Goal: Task Accomplishment & Management: Complete application form

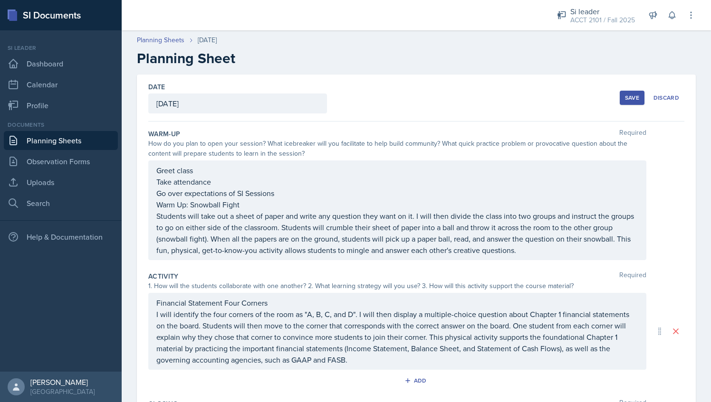
scroll to position [168, 0]
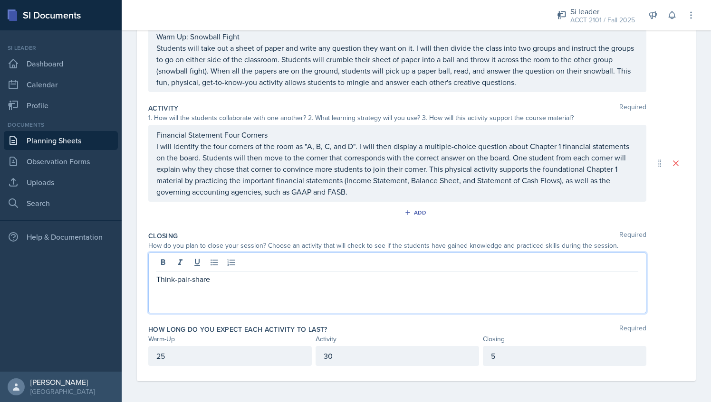
click at [181, 278] on p "Think-pair-share" at bounding box center [397, 279] width 482 height 11
click at [194, 279] on p "Think-Pair-share" at bounding box center [397, 279] width 482 height 11
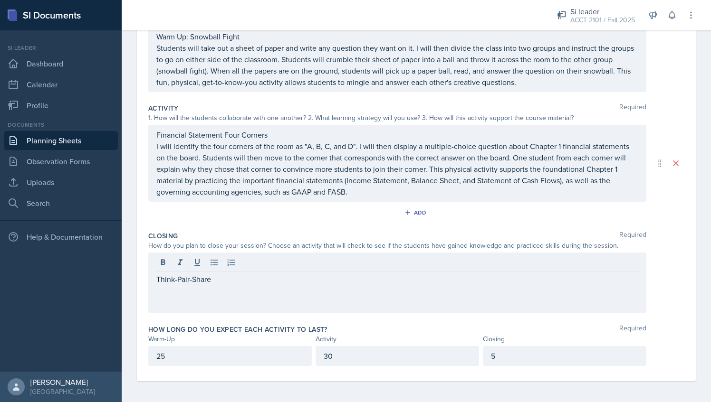
click at [185, 295] on div "Think-Pair-Share" at bounding box center [397, 283] width 498 height 61
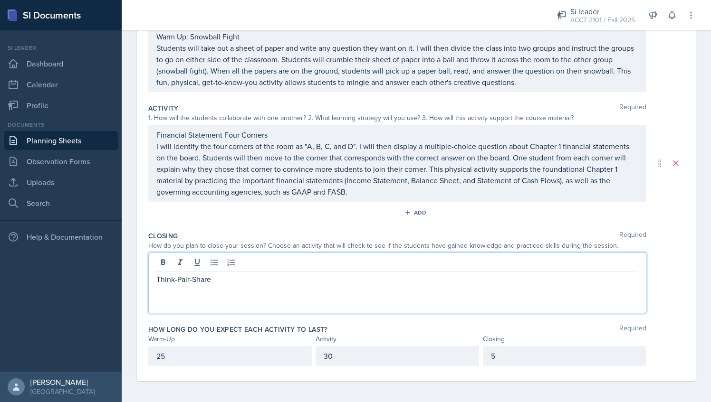
click at [238, 286] on p at bounding box center [397, 290] width 482 height 11
click at [244, 289] on p "Students will get with a partner" at bounding box center [397, 290] width 482 height 11
click at [234, 289] on p "Students will get with a pair and" at bounding box center [397, 290] width 482 height 11
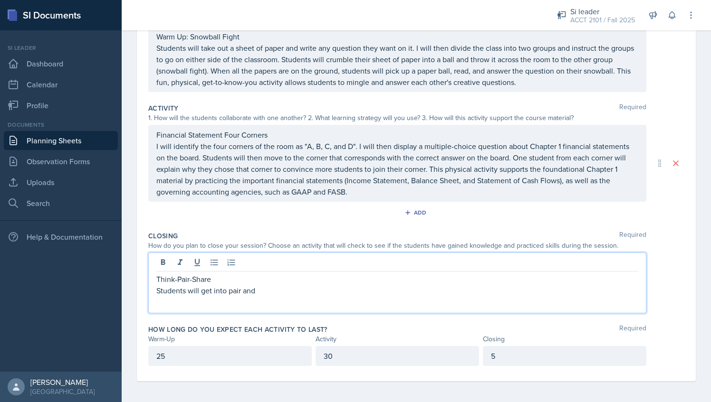
click at [238, 287] on p "Students will get into pair and" at bounding box center [397, 290] width 482 height 11
click at [239, 288] on p "Students will get into pair and" at bounding box center [397, 290] width 482 height 11
click at [272, 286] on p "Students will get into pairs and" at bounding box center [397, 290] width 482 height 11
click at [344, 294] on p "Students will get into pairs and discuss what they learned in the session, aft" at bounding box center [397, 290] width 482 height 11
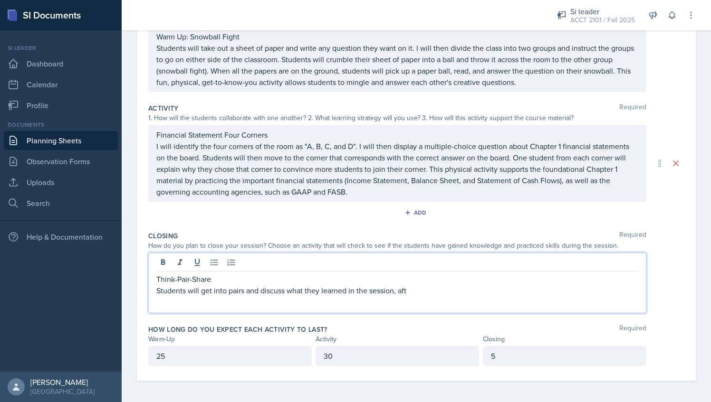
click at [334, 286] on p "Students will get into pairs and discuss what they learned in the session, aft" at bounding box center [397, 290] width 482 height 11
click at [481, 287] on p "Students will get into pairs and discuss the most difficult thing they learned …" at bounding box center [397, 290] width 482 height 11
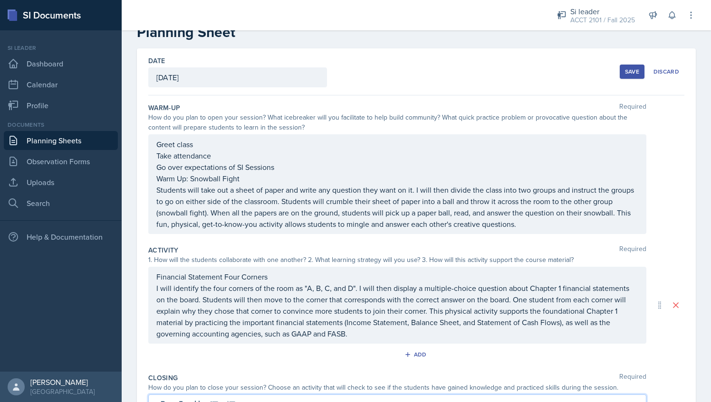
scroll to position [21, 0]
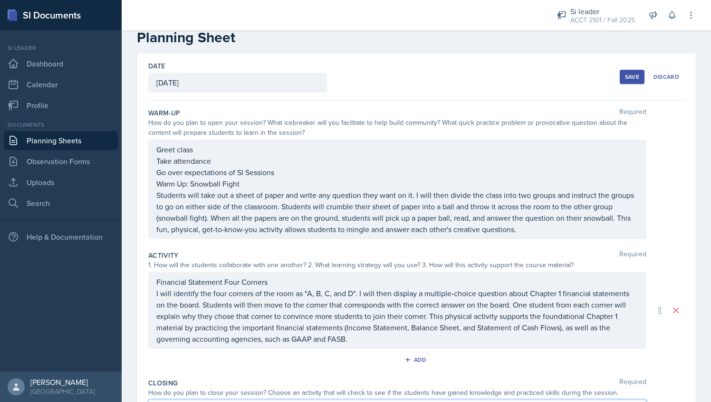
click at [625, 77] on div "Save" at bounding box center [632, 77] width 14 height 8
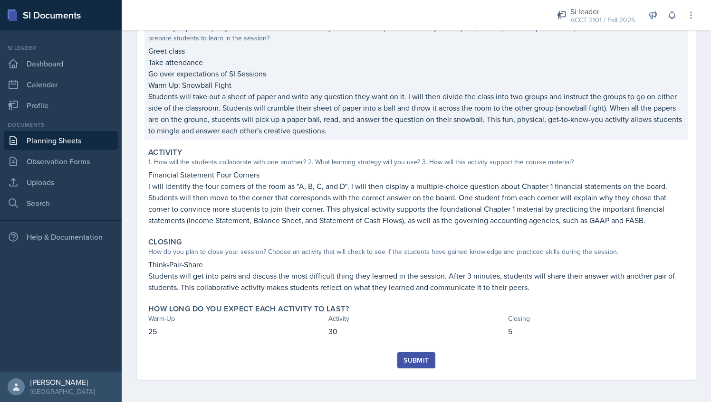
scroll to position [0, 0]
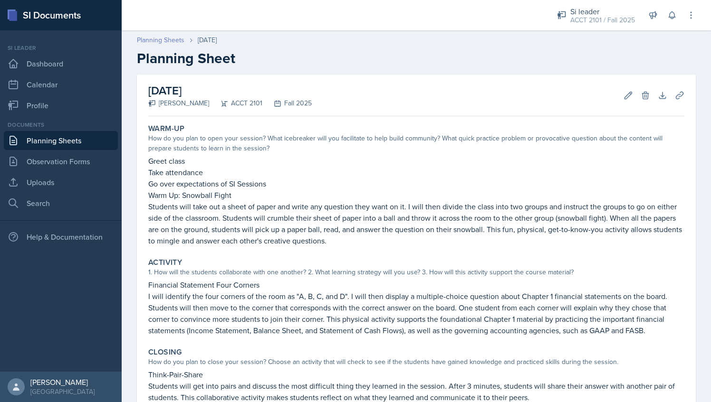
click at [168, 37] on link "Planning Sheets" at bounding box center [161, 40] width 48 height 10
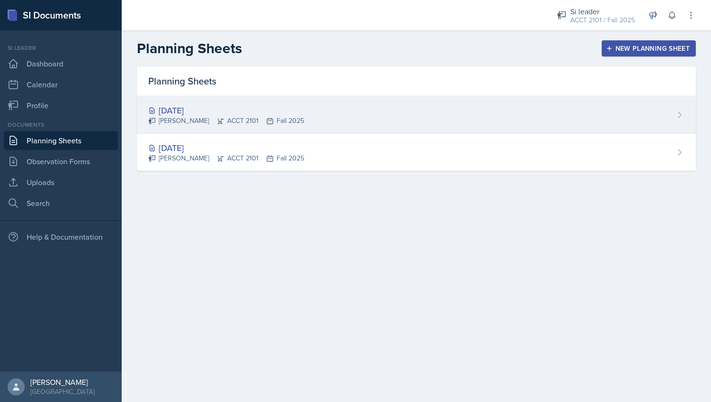
click at [237, 112] on div "[DATE]" at bounding box center [226, 110] width 156 height 13
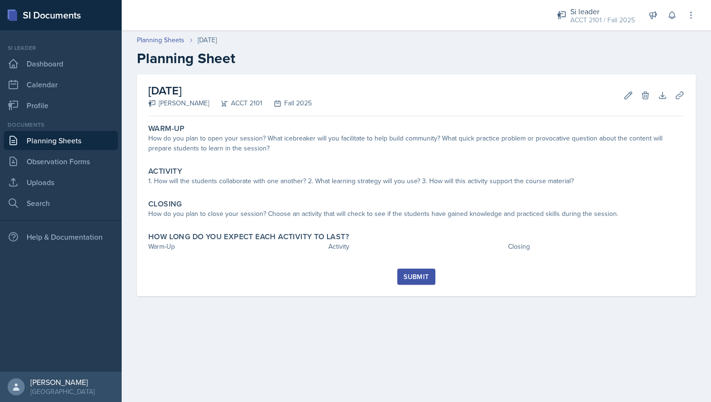
click at [67, 136] on link "Planning Sheets" at bounding box center [61, 140] width 114 height 19
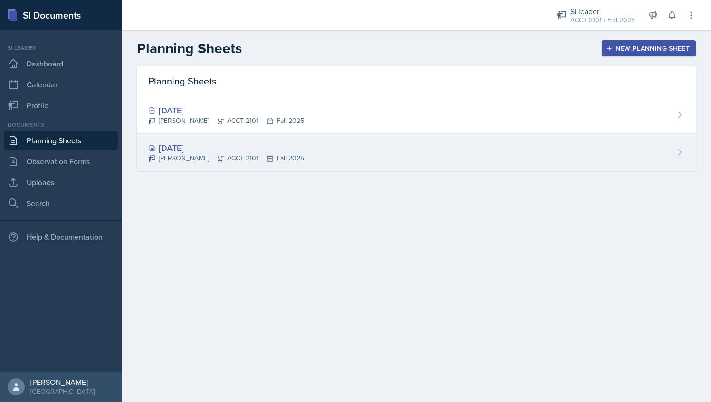
click at [215, 145] on div "[DATE]" at bounding box center [226, 148] width 156 height 13
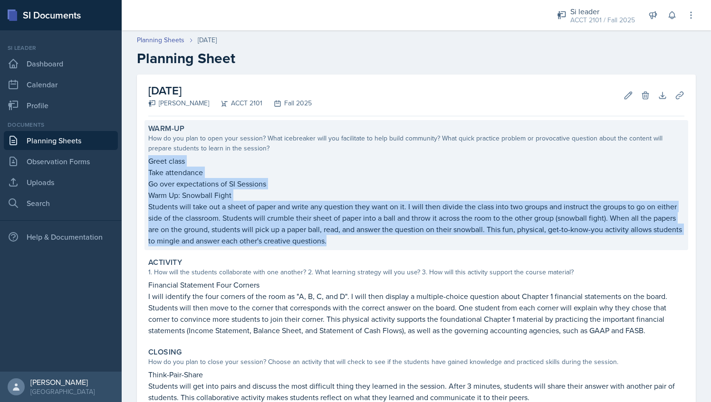
drag, startPoint x: 146, startPoint y: 160, endPoint x: 372, endPoint y: 242, distance: 240.6
click at [372, 242] on div "Warm-Up How do you plan to open your session? What icebreaker will you facilita…" at bounding box center [415, 185] width 543 height 130
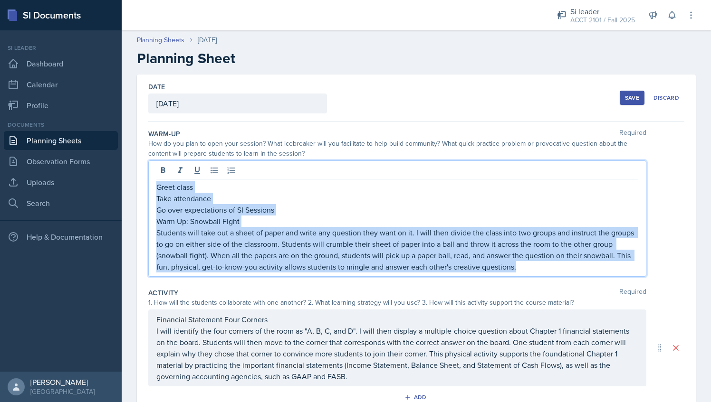
drag, startPoint x: 157, startPoint y: 173, endPoint x: 578, endPoint y: 265, distance: 430.2
click at [578, 265] on div "Greet class Take attendance Go over expectations of SI Sessions Warm Up: Snowba…" at bounding box center [397, 226] width 482 height 91
copy div "Greet class Take attendance Go over expectations of SI Sessions Warm Up: Snowba…"
click at [171, 45] on link "Planning Sheets" at bounding box center [161, 40] width 48 height 10
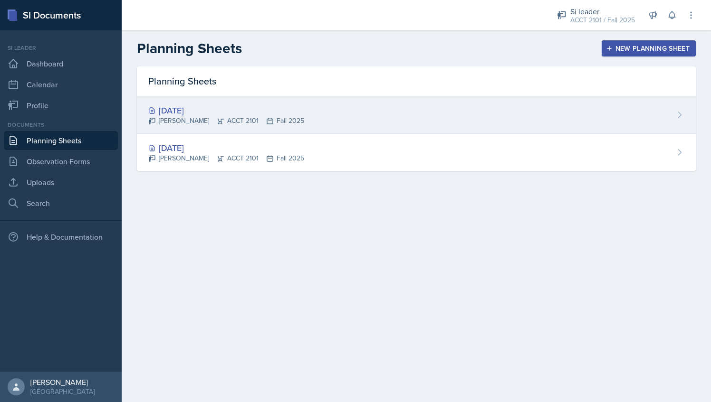
click at [209, 108] on div "[DATE]" at bounding box center [226, 110] width 156 height 13
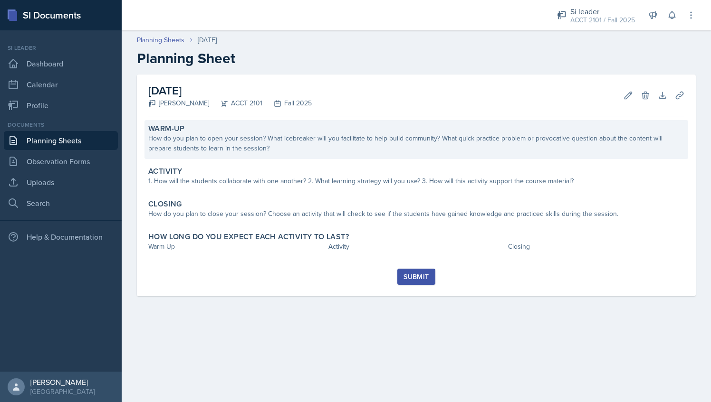
click at [231, 149] on div "How do you plan to open your session? What icebreaker will you facilitate to he…" at bounding box center [416, 143] width 536 height 20
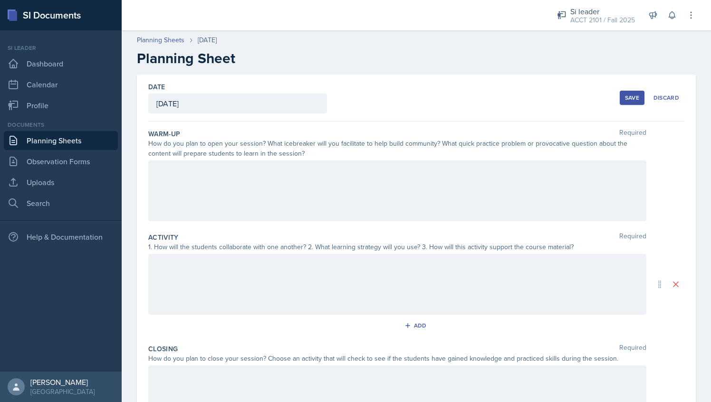
click at [206, 191] on div at bounding box center [397, 191] width 498 height 61
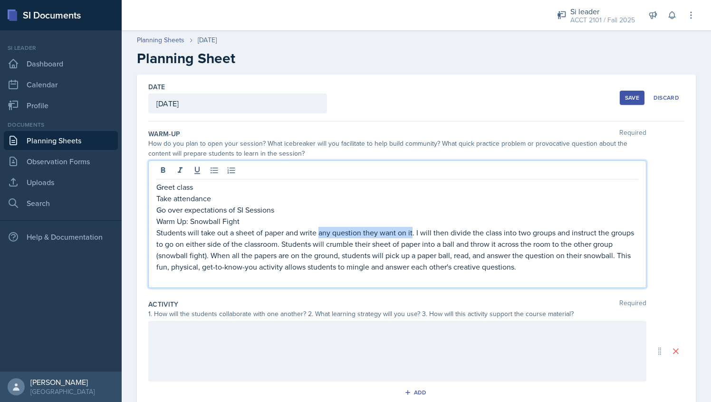
drag, startPoint x: 319, startPoint y: 233, endPoint x: 411, endPoint y: 233, distance: 92.2
click at [411, 233] on p "Students will take out a sheet of paper and write any question they want on it.…" at bounding box center [397, 250] width 482 height 46
click at [399, 254] on p "Students will take out a sheet of paper and write a question they have about ch…" at bounding box center [397, 250] width 482 height 46
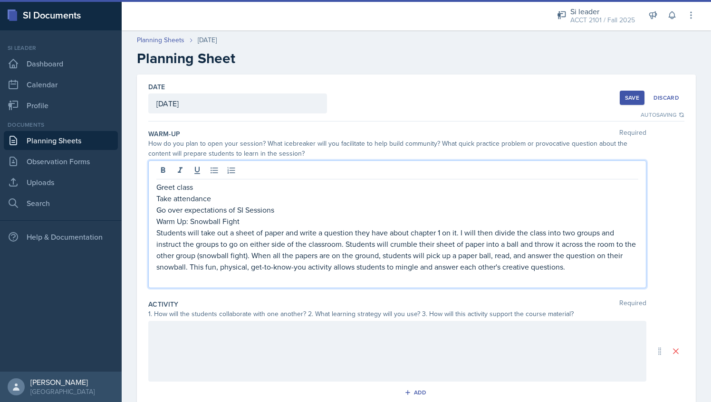
click at [236, 268] on p "Students will take out a sheet of paper and write a question they have about ch…" at bounding box center [397, 250] width 482 height 46
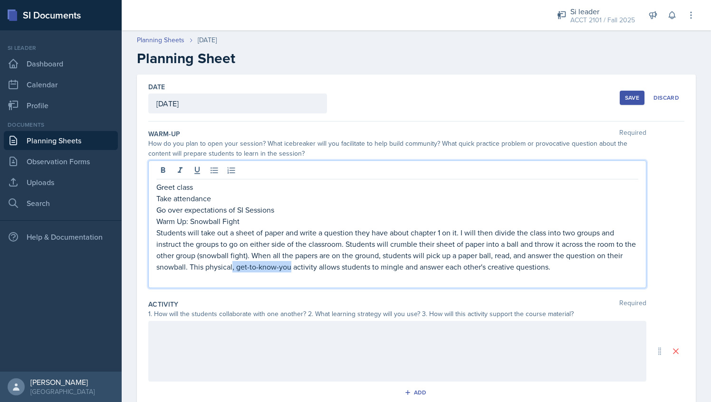
drag, startPoint x: 248, startPoint y: 267, endPoint x: 306, endPoint y: 267, distance: 58.0
click at [306, 267] on p "Students will take out a sheet of paper and write a question they have about ch…" at bounding box center [397, 250] width 482 height 46
drag, startPoint x: 276, startPoint y: 266, endPoint x: 508, endPoint y: 267, distance: 232.8
click at [508, 267] on p "Students will take out a sheet of paper and write a question they have about ch…" at bounding box center [397, 250] width 482 height 46
click at [447, 270] on p "Students will take out a sheet of paper and write a question they have about Ch…" at bounding box center [397, 250] width 482 height 46
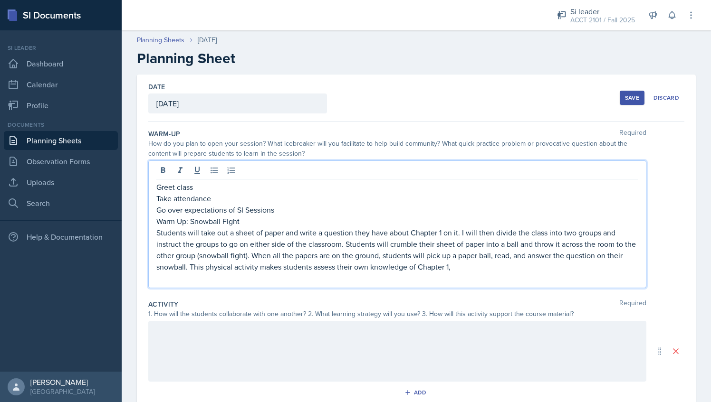
click at [479, 269] on p "Students will take out a sheet of paper and write a question they have about Ch…" at bounding box center [397, 250] width 482 height 46
click at [608, 262] on p "Students will take out a sheet of paper and write a question they have about Ch…" at bounding box center [397, 250] width 482 height 46
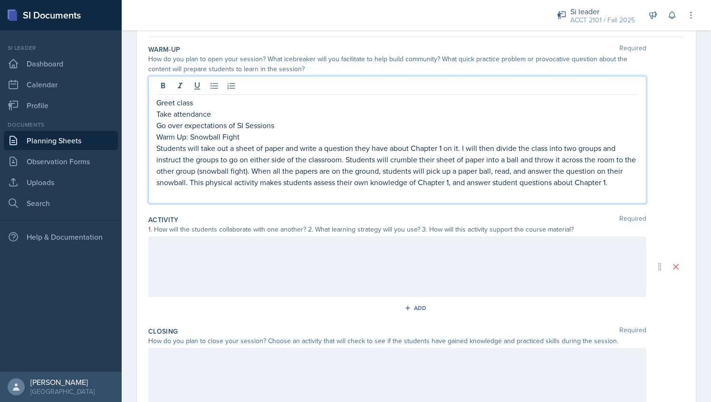
scroll to position [86, 0]
click at [317, 248] on p at bounding box center [397, 245] width 482 height 11
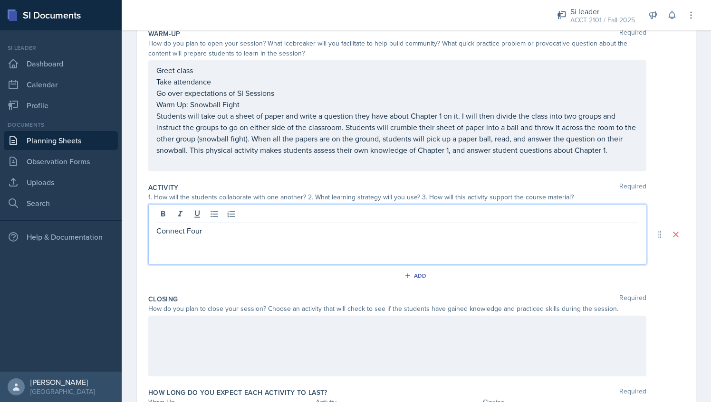
scroll to position [103, 0]
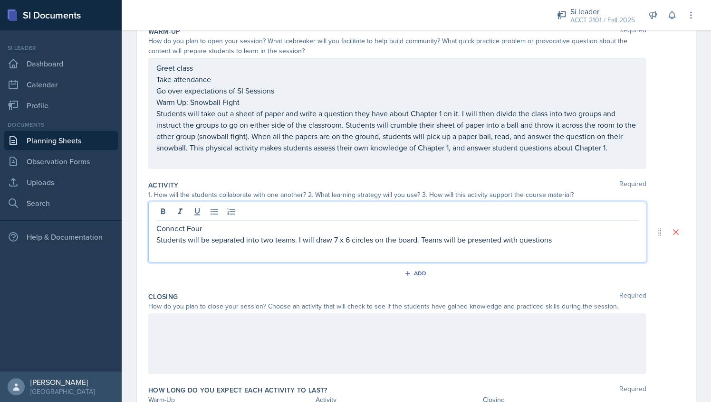
click at [516, 239] on p "Students will be separated into two teams. I will draw 7 x 6 circles on the boa…" at bounding box center [397, 239] width 482 height 11
click at [599, 238] on p "Students will be separated into two teams. I will draw 7 x 6 circles on the boa…" at bounding box center [397, 239] width 482 height 11
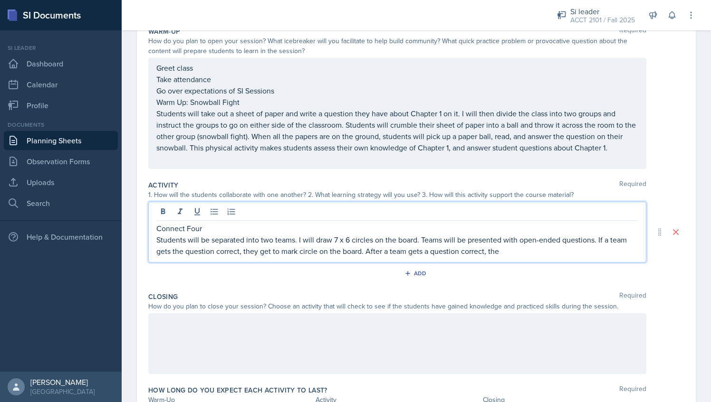
click at [302, 251] on p "Students will be separated into two teams. I will draw 7 x 6 circles on the boa…" at bounding box center [397, 245] width 482 height 23
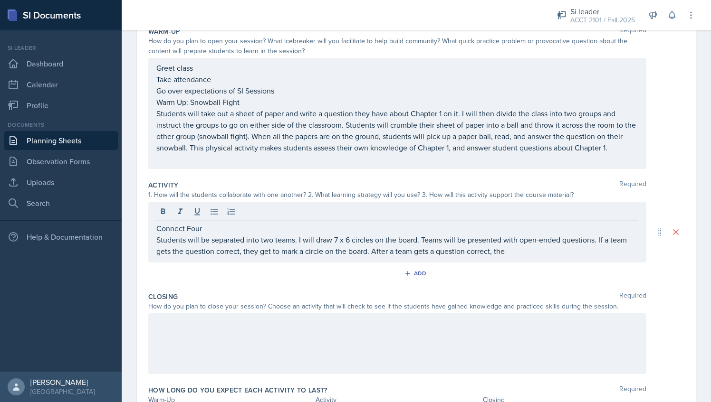
click at [528, 258] on div "Connect Four Students will be separated into two teams. I will draw 7 x 6 circl…" at bounding box center [397, 232] width 498 height 61
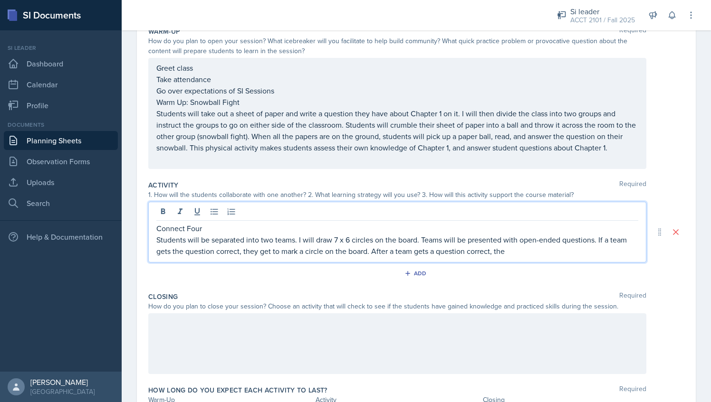
click at [524, 250] on p "Students will be separated into two teams. I will draw 7 x 6 circles on the boa…" at bounding box center [397, 245] width 482 height 23
click at [595, 238] on p "Students will be separated into two teams. I will draw 7 x 6 circles on the boa…" at bounding box center [397, 245] width 482 height 23
click at [597, 238] on p "Students will be separated into two teams. I will draw 7 x 6 circles on the boa…" at bounding box center [397, 245] width 482 height 23
click at [608, 238] on p "Students will be separated into two teams. I will draw 7 x 6 circles on the boa…" at bounding box center [397, 245] width 482 height 23
click at [269, 250] on p "Students will be separated into two teams. I will draw 7 x 6 circles on the boa…" at bounding box center [397, 245] width 482 height 23
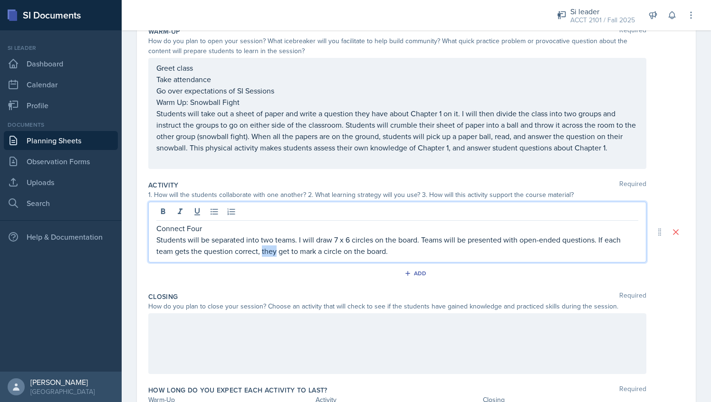
click at [269, 250] on p "Students will be separated into two teams. I will draw 7 x 6 circles on the boa…" at bounding box center [397, 245] width 482 height 23
click at [365, 252] on p "Students will be separated into two teams. I will draw 7 x 6 circles on the boa…" at bounding box center [397, 245] width 482 height 23
click at [489, 256] on p "Students will be separated into two teams. I will draw 7 x 6 circles on the boa…" at bounding box center [397, 245] width 482 height 23
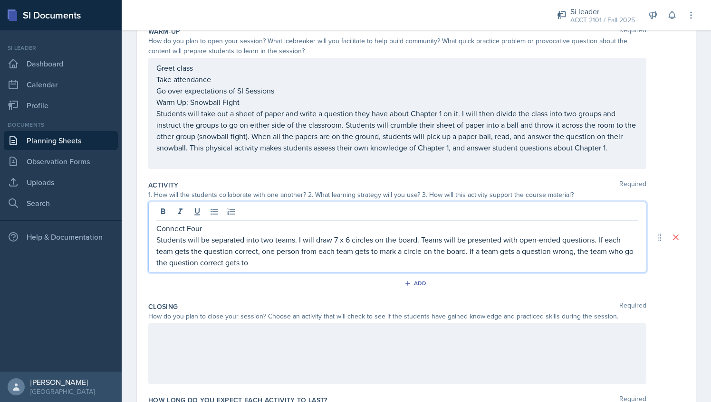
click at [162, 261] on p "Students will be separated into two teams. I will draw 7 x 6 circles on the boa…" at bounding box center [397, 251] width 482 height 34
click at [164, 261] on p "Students will be separated into two teams. I will draw 7 x 6 circles on the boa…" at bounding box center [397, 251] width 482 height 34
click at [284, 263] on p "Students will be separated into two teams. I will draw 7 x 6 circles on the boa…" at bounding box center [397, 251] width 482 height 34
click at [271, 266] on p "Students will be separated into two teams. I will draw 7 x 6 circles on the boa…" at bounding box center [397, 251] width 482 height 34
click at [469, 252] on p "Students will be separated into two teams. I will draw 7 x 6 circles on the boa…" at bounding box center [397, 251] width 482 height 34
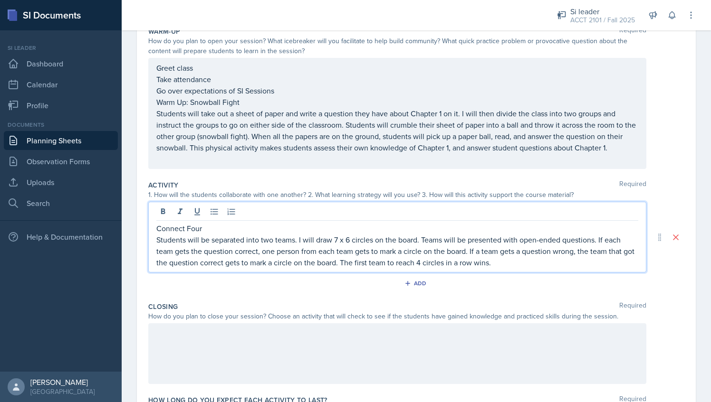
click at [597, 241] on p "Students will be separated into two teams. I will draw 7 x 6 circles on the boa…" at bounding box center [397, 251] width 482 height 34
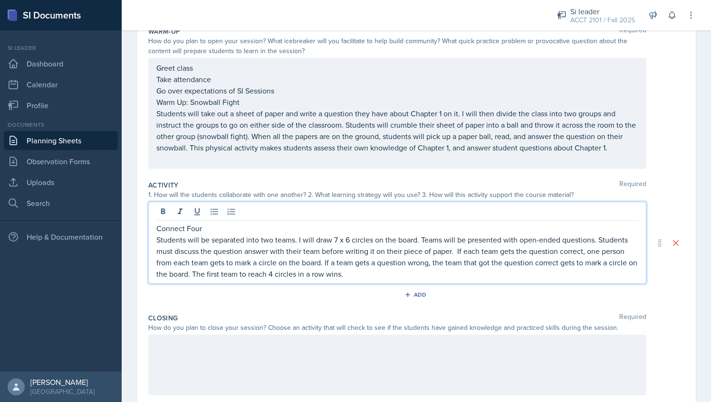
click at [452, 252] on p "Students will be separated into two teams. I will draw 7 x 6 circles on the boa…" at bounding box center [397, 257] width 482 height 46
click at [457, 251] on p "Students will be separated into two teams. I will draw 7 x 6 circles on the boa…" at bounding box center [397, 257] width 482 height 46
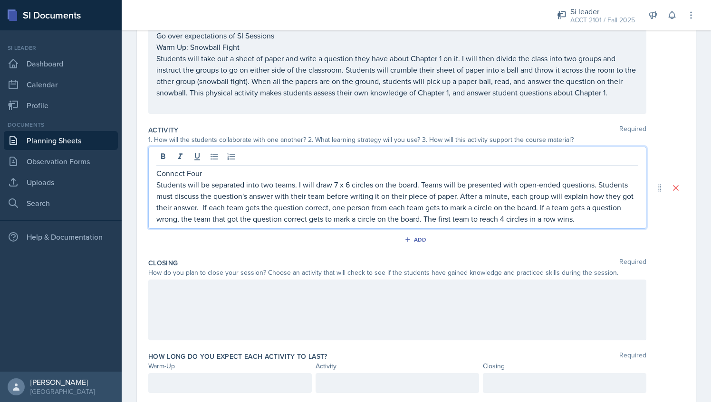
click at [615, 219] on p "Students will be separated into two teams. I will draw 7 x 6 circles on the boa…" at bounding box center [397, 202] width 482 height 46
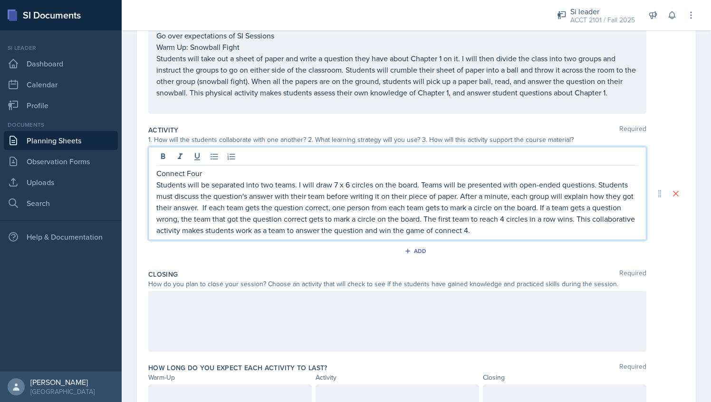
click at [381, 226] on p "Students will be separated into two teams. I will draw 7 x 6 circles on the boa…" at bounding box center [397, 207] width 482 height 57
click at [443, 229] on p "Students will be separated into two teams. I will draw 7 x 6 circles on the boa…" at bounding box center [397, 207] width 482 height 57
click at [568, 235] on div "Connect Four Students will be separated into two teams. I will draw 7 x 6 circl…" at bounding box center [397, 194] width 498 height 94
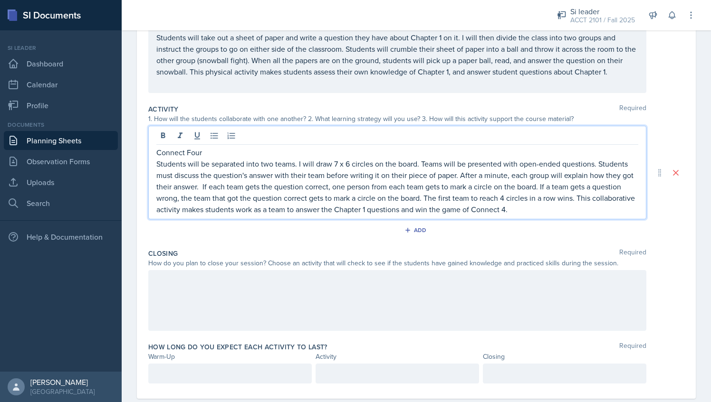
scroll to position [196, 0]
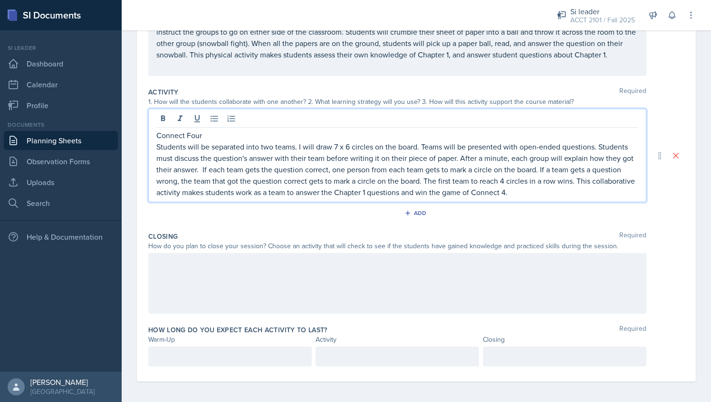
click at [154, 264] on div at bounding box center [397, 283] width 498 height 61
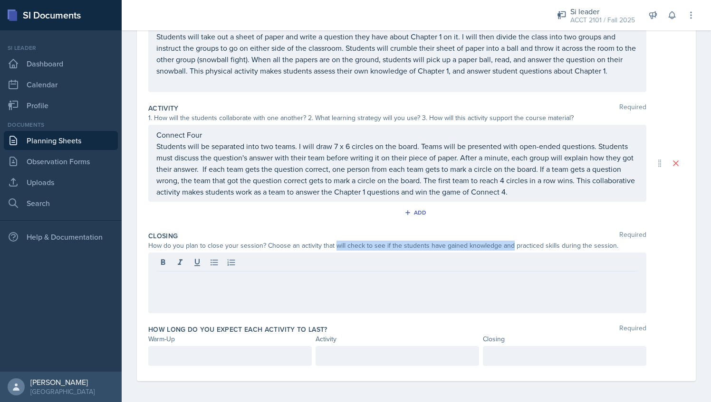
drag, startPoint x: 333, startPoint y: 244, endPoint x: 508, endPoint y: 247, distance: 174.8
click at [508, 247] on div "How do you plan to close your session? Choose an activity that will check to se…" at bounding box center [397, 246] width 498 height 10
click at [406, 246] on div "How do you plan to close your session? Choose an activity that will check to se…" at bounding box center [397, 246] width 498 height 10
drag, startPoint x: 344, startPoint y: 244, endPoint x: 613, endPoint y: 248, distance: 268.4
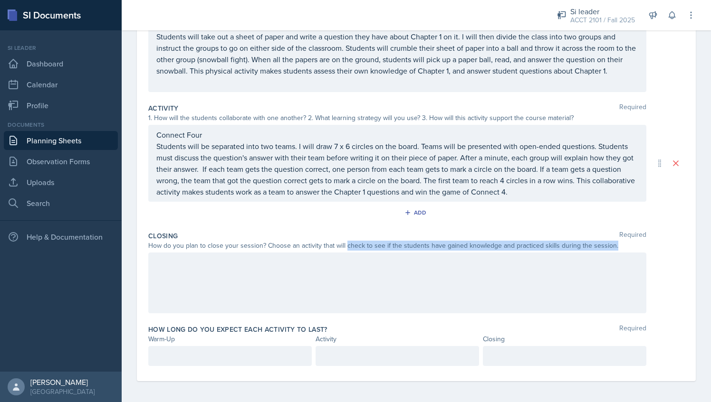
click at [613, 248] on div "How do you plan to close your session? Choose an activity that will check to se…" at bounding box center [397, 246] width 498 height 10
copy div "check to see if the students have gained knowledge and practiced skills during …"
click at [247, 297] on div at bounding box center [397, 283] width 498 height 61
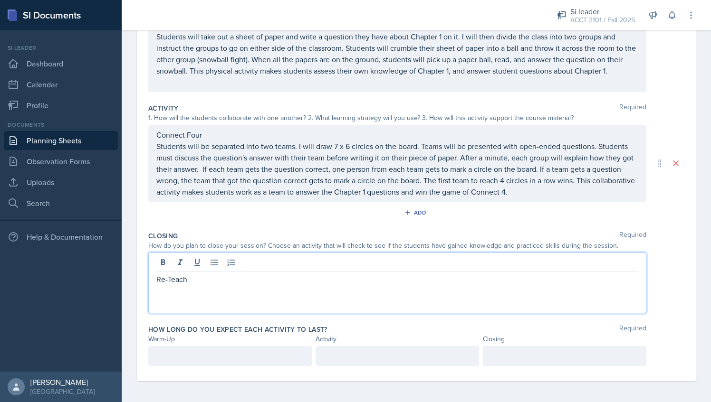
click at [154, 276] on div "Re-Teach" at bounding box center [397, 283] width 498 height 61
click at [157, 279] on p "Re-Teach" at bounding box center [397, 279] width 482 height 11
click at [190, 292] on div "Partner Re-Teach" at bounding box center [397, 283] width 498 height 61
click at [218, 288] on div "Partner Re-Teach" at bounding box center [397, 283] width 498 height 61
click at [224, 280] on p "Partner Re-Teach" at bounding box center [397, 279] width 482 height 11
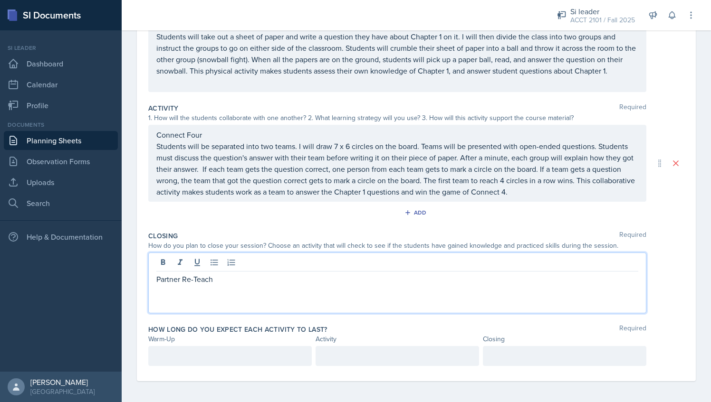
click at [488, 358] on div at bounding box center [564, 356] width 163 height 20
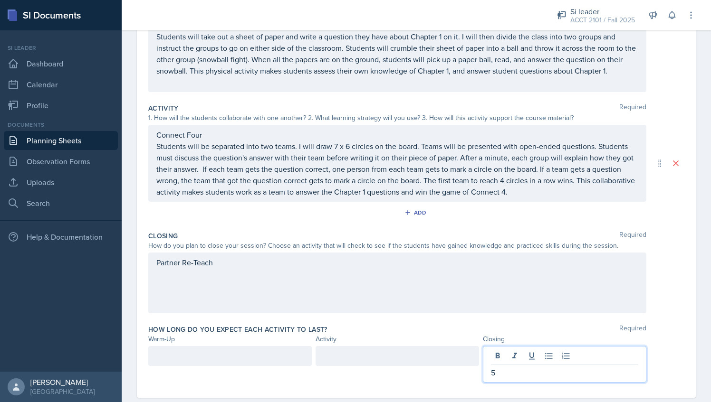
click at [413, 359] on div at bounding box center [396, 356] width 163 height 20
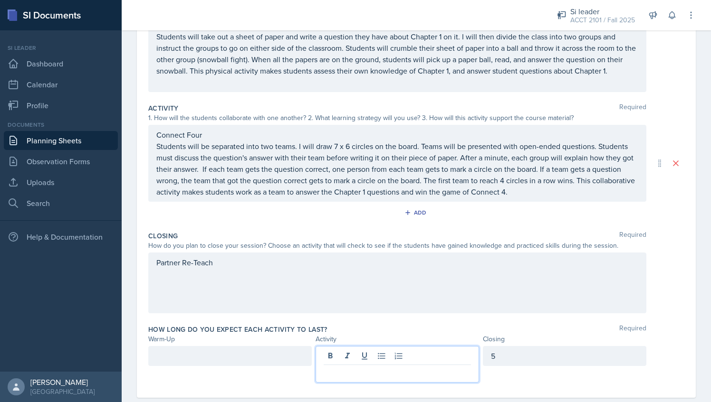
click at [221, 369] on div at bounding box center [229, 364] width 163 height 37
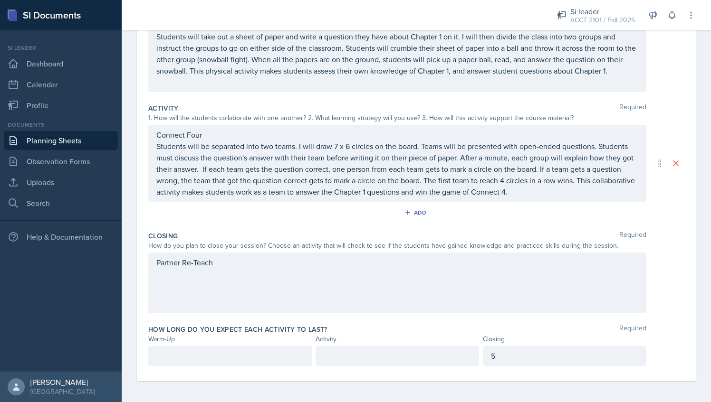
click at [217, 354] on div at bounding box center [229, 356] width 163 height 20
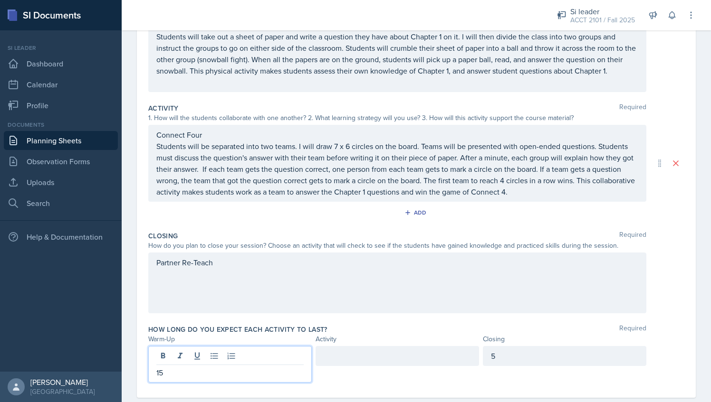
click at [346, 354] on div at bounding box center [396, 356] width 163 height 20
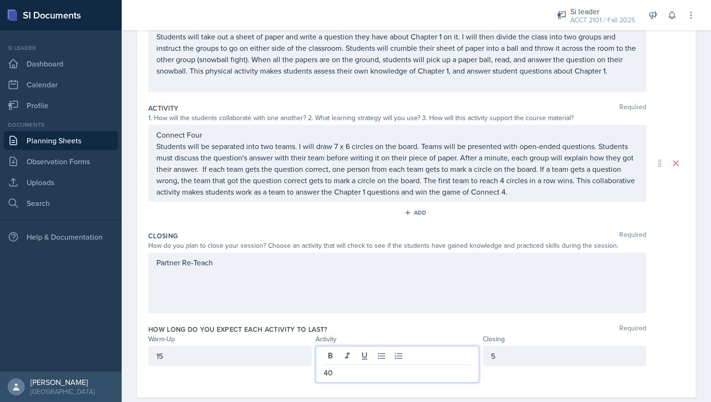
click at [173, 280] on div "Partner Re-Teach" at bounding box center [397, 283] width 498 height 61
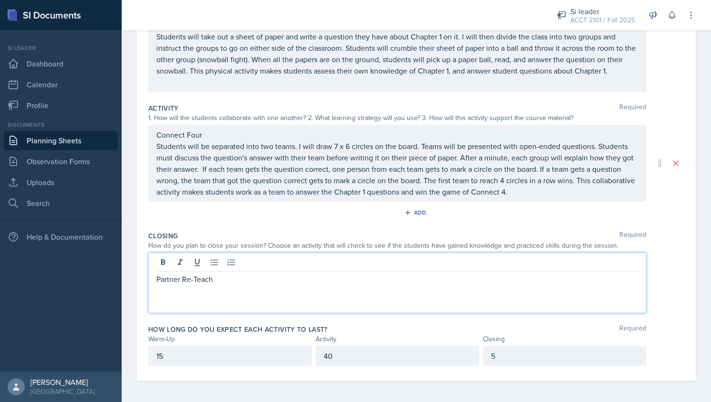
scroll to position [176, 0]
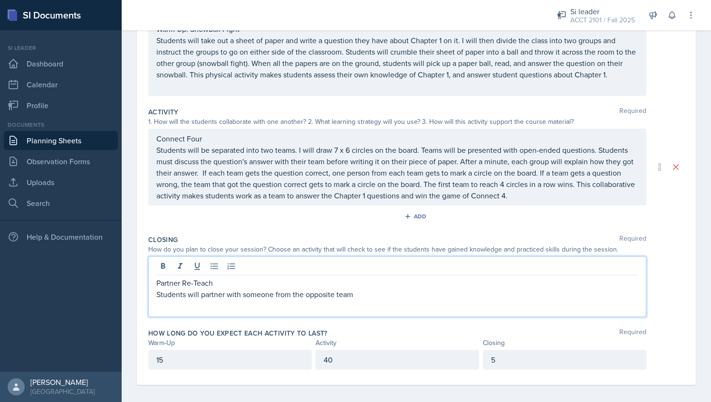
click at [379, 299] on div "Partner Re-Teach Students will partner with someone from the opposite team" at bounding box center [397, 287] width 498 height 61
click at [372, 293] on p "Students will partner with someone from the opposite team" at bounding box center [397, 294] width 482 height 11
click at [377, 295] on p "Students will partner with someone from the opposite team as the activity." at bounding box center [397, 294] width 482 height 11
click at [497, 295] on p "Students will partner with someone from the opposite team as the previous activ…" at bounding box center [397, 294] width 482 height 11
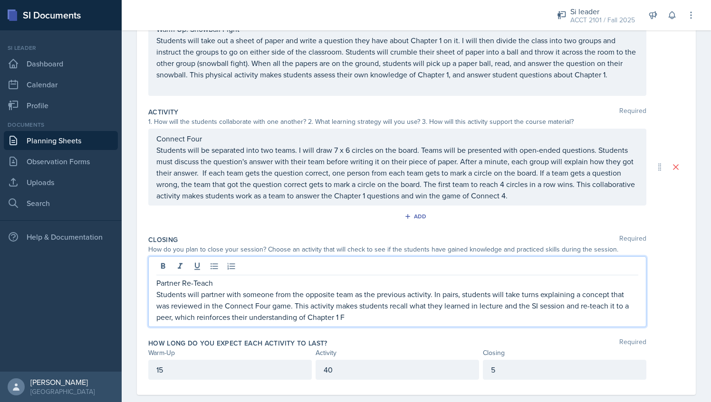
click at [369, 286] on p "Partner Re-Teach" at bounding box center [397, 282] width 482 height 11
click at [362, 322] on div "Partner Re-Teach Students will partner with someone from the opposite team as i…" at bounding box center [397, 292] width 498 height 71
click at [503, 304] on p "Students will partner with someone from the opposite team as in the previous ac…" at bounding box center [397, 306] width 482 height 34
click at [567, 303] on p "Students will partner with someone from the opposite team as in the previous ac…" at bounding box center [397, 306] width 482 height 34
click at [366, 318] on p "Students will partner with someone from the opposite team as in the previous ac…" at bounding box center [397, 306] width 482 height 34
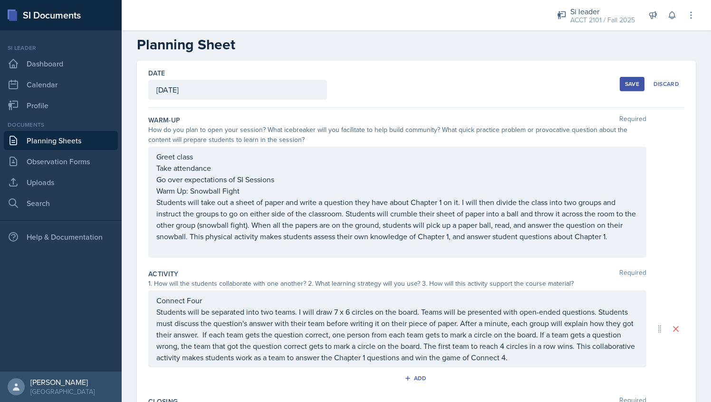
scroll to position [13, 0]
click at [629, 78] on button "Save" at bounding box center [631, 84] width 25 height 14
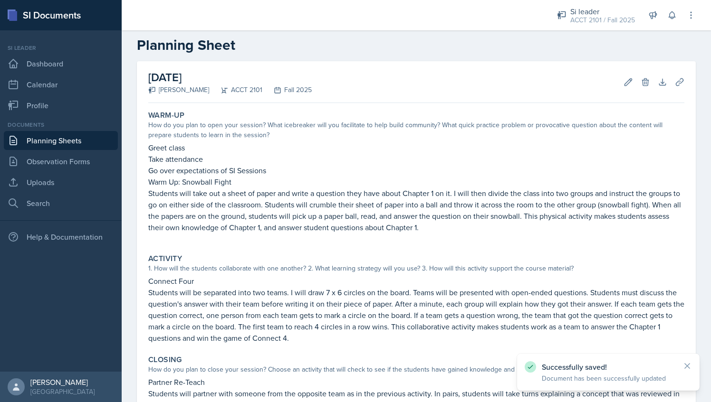
click at [92, 142] on link "Planning Sheets" at bounding box center [61, 140] width 114 height 19
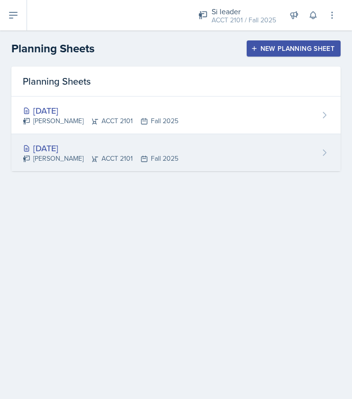
click at [177, 159] on div "[DATE] [PERSON_NAME] ACCT 2101 Fall 2025" at bounding box center [176, 152] width 330 height 37
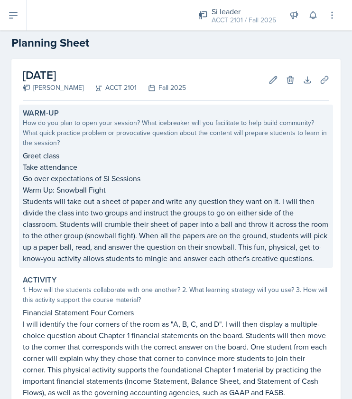
scroll to position [15, 0]
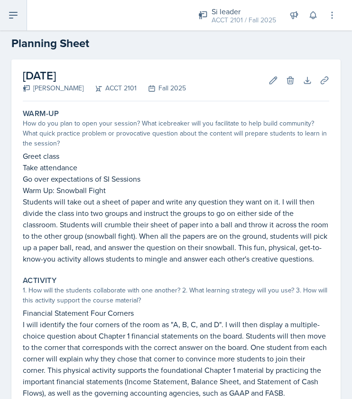
click at [18, 11] on icon at bounding box center [13, 15] width 11 height 11
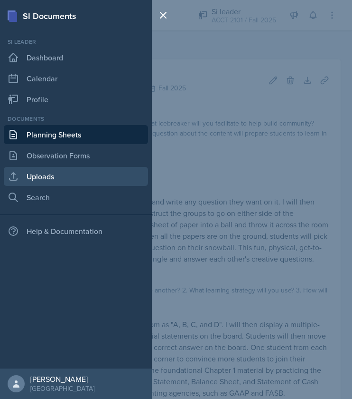
click at [60, 172] on link "Uploads" at bounding box center [76, 176] width 144 height 19
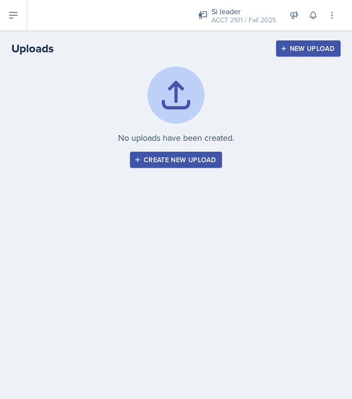
click at [159, 161] on div "Create new upload" at bounding box center [176, 160] width 80 height 8
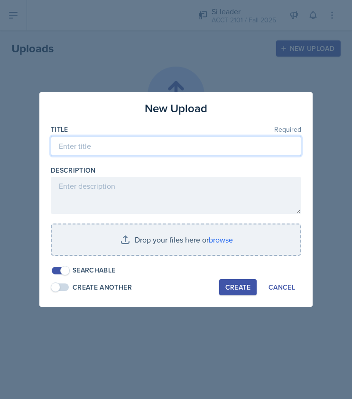
click at [104, 150] on input at bounding box center [176, 146] width 251 height 20
type input "C"
click at [124, 146] on input "Aug" at bounding box center [176, 146] width 251 height 20
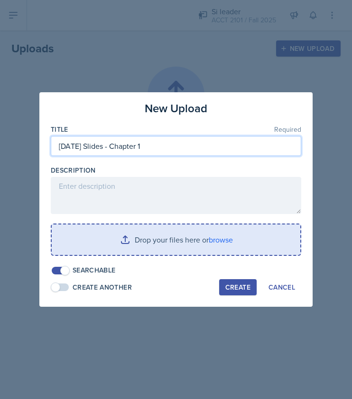
type input "[DATE] Slides - Chapter 1"
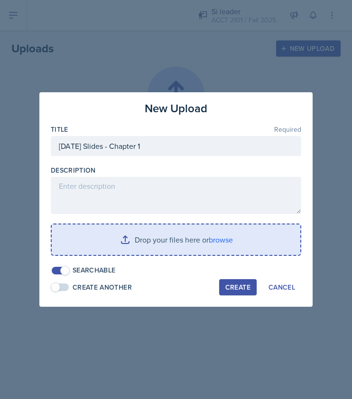
click at [106, 247] on input "file" at bounding box center [176, 239] width 249 height 30
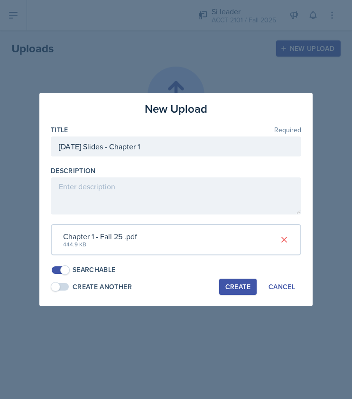
click at [238, 287] on div "Create" at bounding box center [238, 287] width 25 height 8
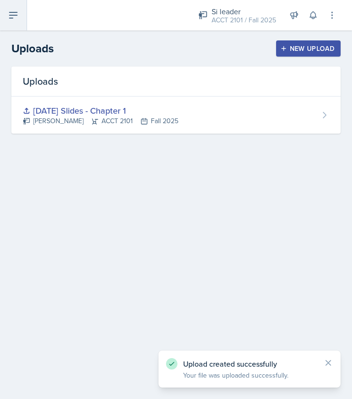
click at [14, 17] on icon at bounding box center [13, 15] width 11 height 11
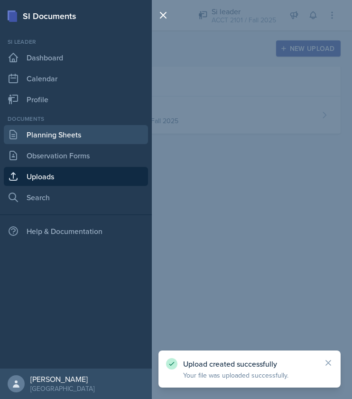
click at [61, 137] on link "Planning Sheets" at bounding box center [76, 134] width 144 height 19
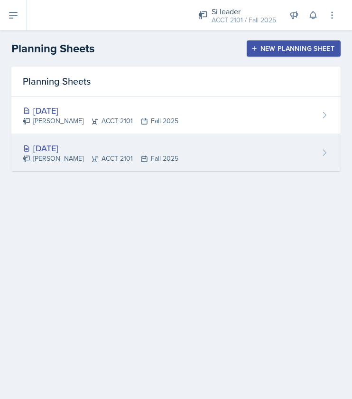
click at [157, 147] on div "[DATE]" at bounding box center [101, 148] width 156 height 13
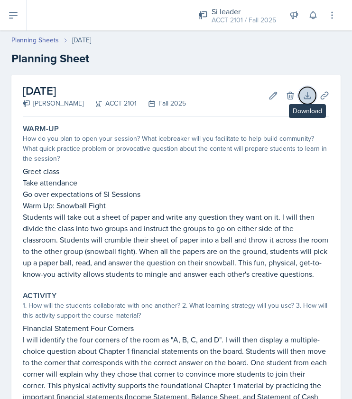
click at [303, 99] on icon at bounding box center [308, 96] width 10 height 10
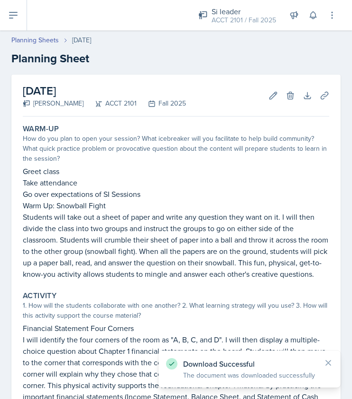
click at [335, 95] on div "[DATE] [PERSON_NAME] ACCT 2101 Fall 2025 Edit Delete Download Uploads Autosavin…" at bounding box center [176, 349] width 352 height 548
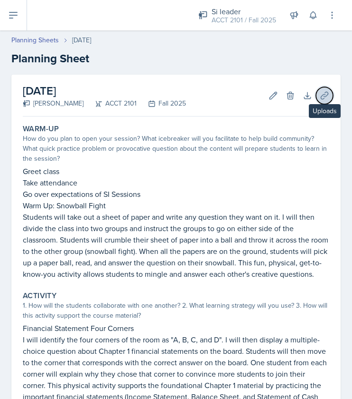
click at [321, 95] on icon at bounding box center [324, 95] width 7 height 7
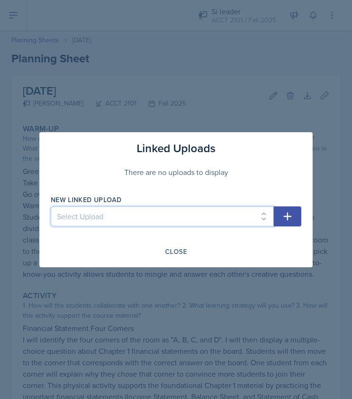
click at [100, 209] on select "Select Upload [DATE] Slides - Chapter 1" at bounding box center [162, 216] width 223 height 20
select select "62328e35-184e-46cf-8c8e-e3e8137f0019"
click at [51, 206] on select "Select Upload [DATE] Slides - Chapter 1" at bounding box center [162, 216] width 223 height 20
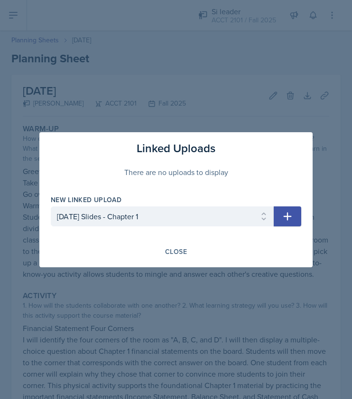
click at [289, 219] on icon "button" at bounding box center [287, 215] width 11 height 11
select select
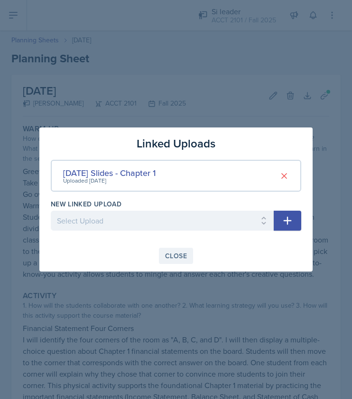
click at [182, 255] on div "Close" at bounding box center [176, 256] width 22 height 8
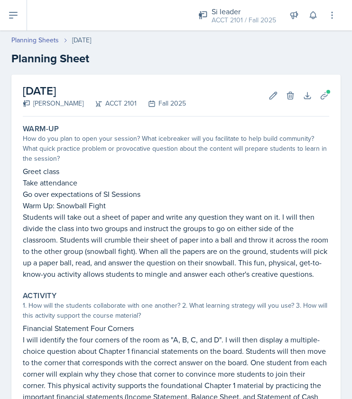
scroll to position [246, 0]
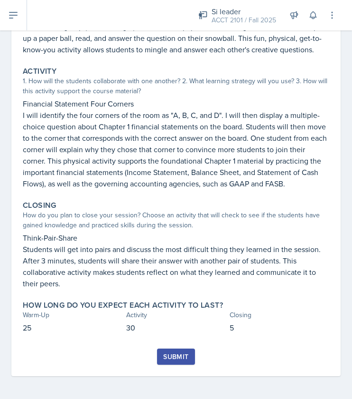
click at [172, 355] on div "Submit" at bounding box center [175, 356] width 25 height 8
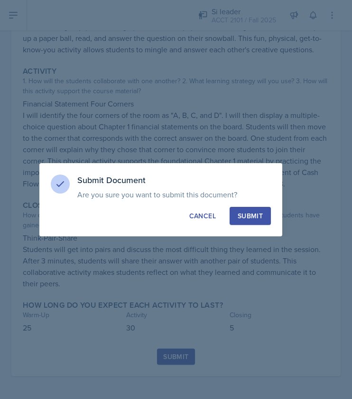
click at [263, 214] on div "Submit" at bounding box center [250, 216] width 25 height 10
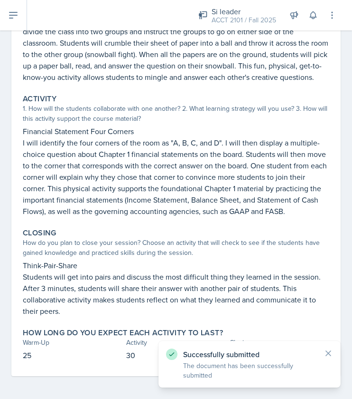
scroll to position [0, 0]
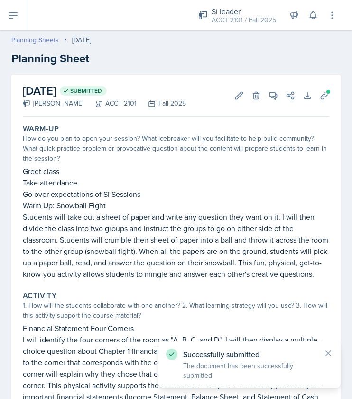
click at [48, 42] on link "Planning Sheets" at bounding box center [35, 40] width 48 height 10
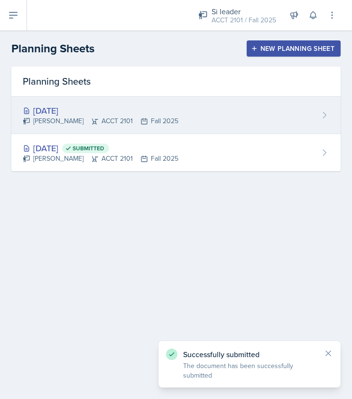
click at [70, 110] on div "[DATE]" at bounding box center [101, 110] width 156 height 13
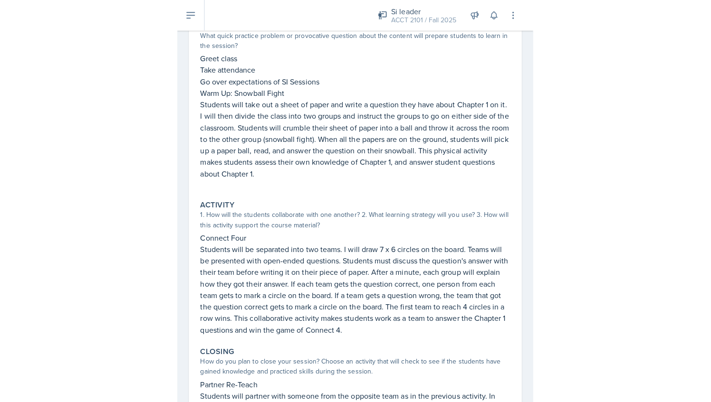
scroll to position [111, 0]
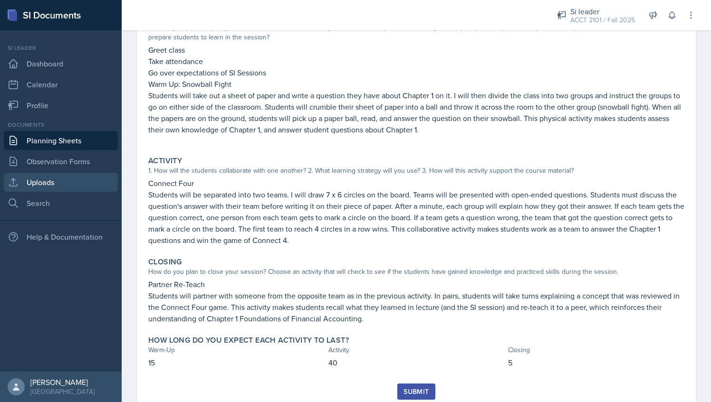
click at [74, 186] on link "Uploads" at bounding box center [61, 182] width 114 height 19
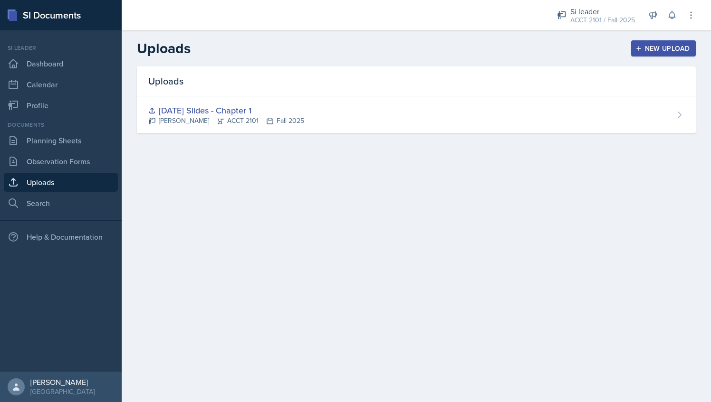
click at [638, 52] on div "New Upload" at bounding box center [663, 49] width 53 height 8
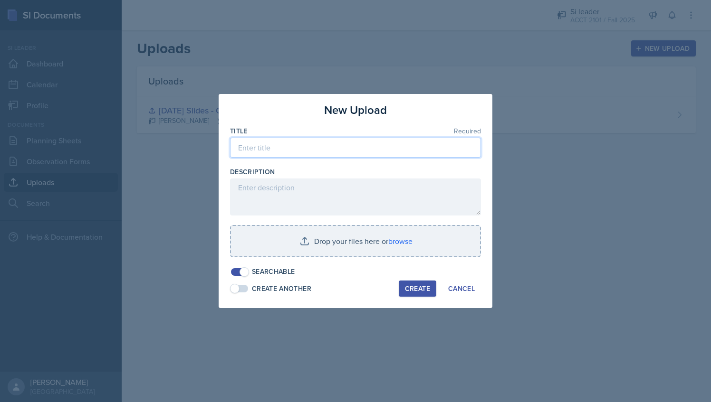
click at [307, 148] on input at bounding box center [355, 148] width 251 height 20
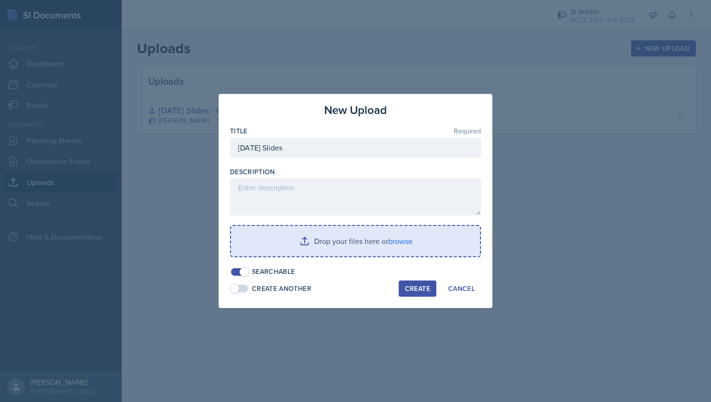
click at [346, 243] on input "file" at bounding box center [355, 241] width 249 height 30
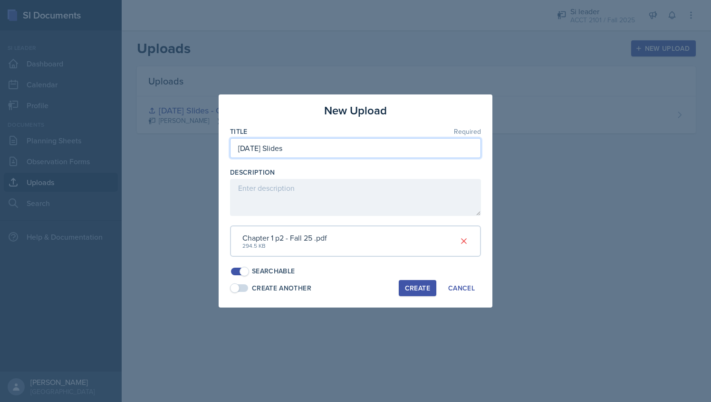
click at [316, 151] on input "[DATE] Slides" at bounding box center [355, 148] width 251 height 20
type input "[DATE] Slides Chapter 1"
click at [408, 295] on button "Create" at bounding box center [418, 288] width 38 height 16
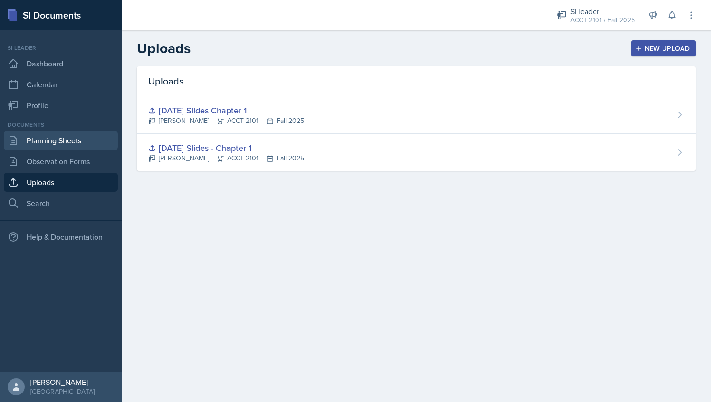
click at [71, 137] on link "Planning Sheets" at bounding box center [61, 140] width 114 height 19
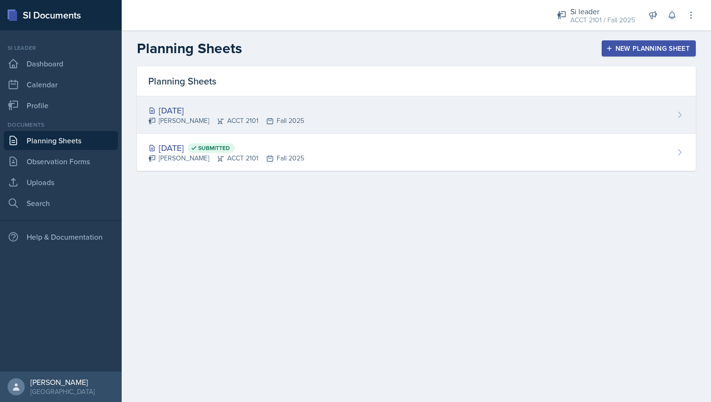
click at [329, 106] on div "[DATE] [PERSON_NAME] ACCT 2101 Fall 2025" at bounding box center [416, 115] width 559 height 38
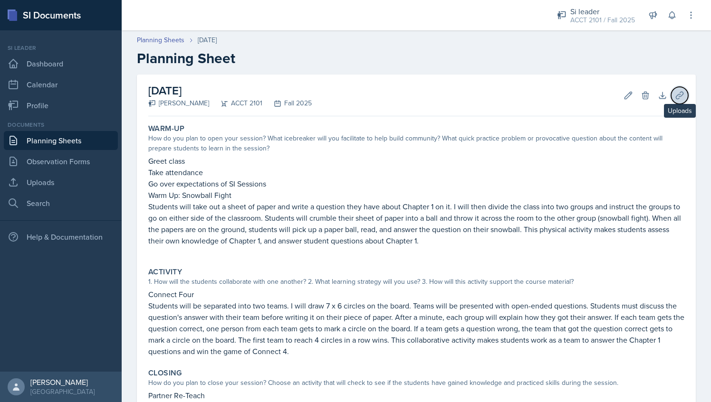
click at [675, 94] on icon at bounding box center [678, 95] width 7 height 7
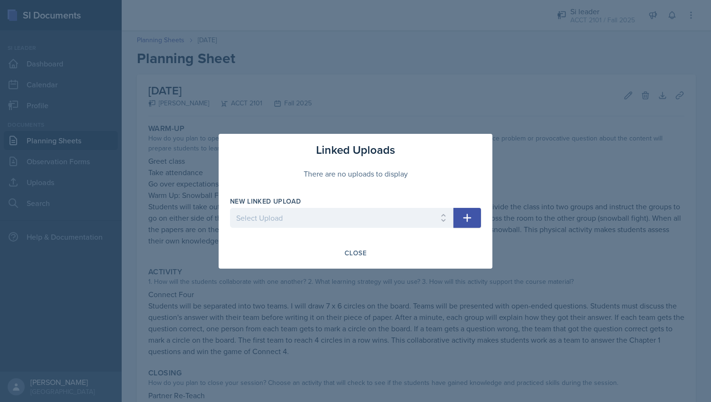
click at [400, 207] on div "New Linked Upload Select Upload [DATE] Slides - Chapter 1 [DATE] Slides Chapter…" at bounding box center [341, 217] width 223 height 41
click at [395, 213] on select "Select Upload [DATE] Slides - Chapter 1 [DATE] Slides Chapter 1" at bounding box center [341, 218] width 223 height 20
select select "39965d60-f929-4e14-b12e-e85261184f7a"
click at [230, 208] on select "Select Upload [DATE] Slides - Chapter 1 [DATE] Slides Chapter 1" at bounding box center [341, 218] width 223 height 20
click at [465, 218] on icon "button" at bounding box center [467, 218] width 8 height 8
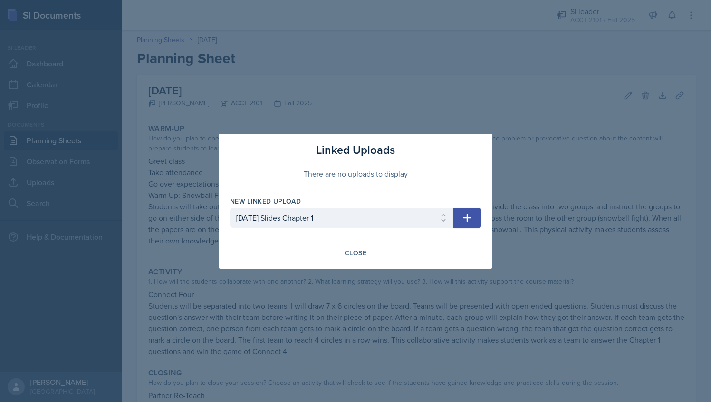
select select
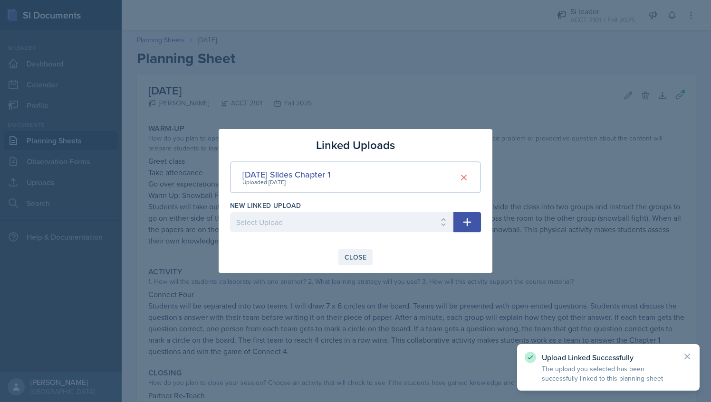
click at [357, 259] on div "Close" at bounding box center [355, 258] width 22 height 8
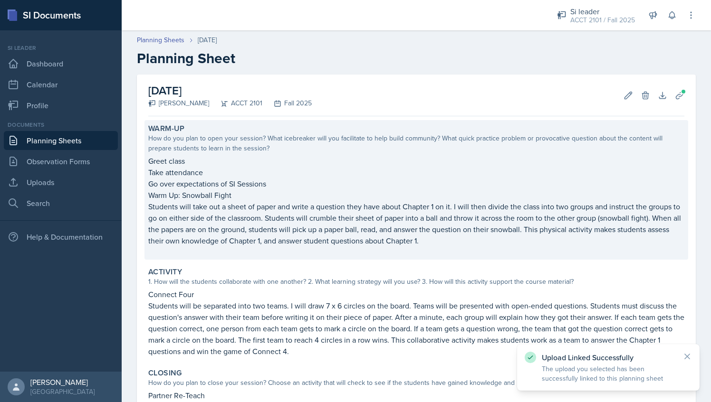
scroll to position [143, 0]
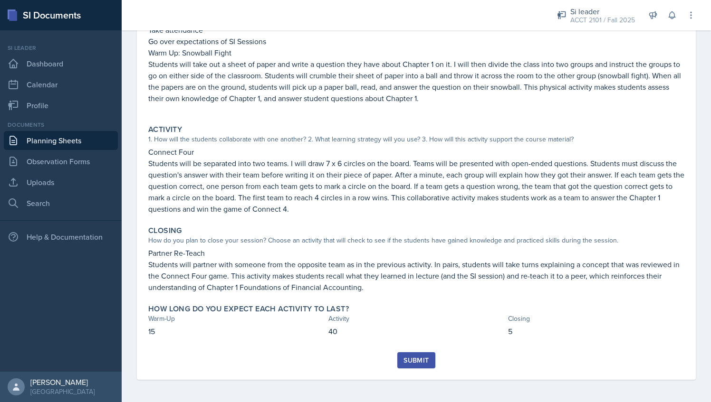
click at [403, 361] on div "Submit" at bounding box center [415, 361] width 25 height 8
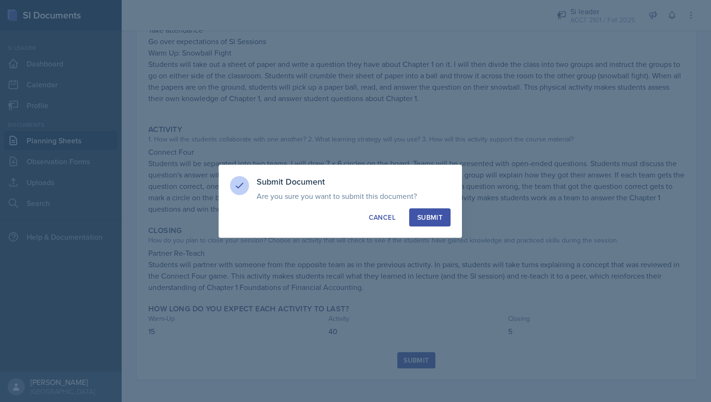
click at [447, 220] on button "Submit" at bounding box center [429, 218] width 41 height 18
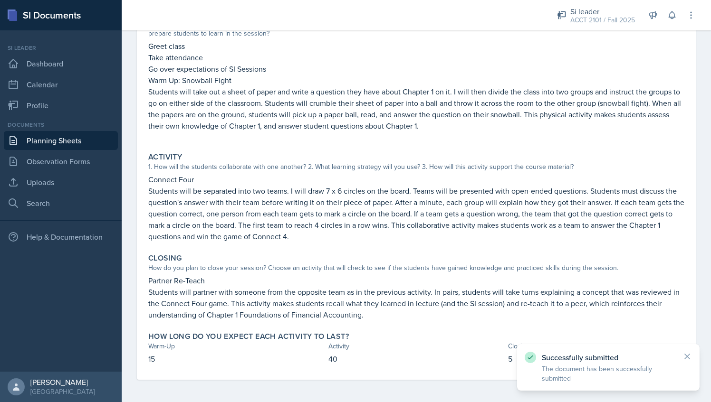
scroll to position [0, 0]
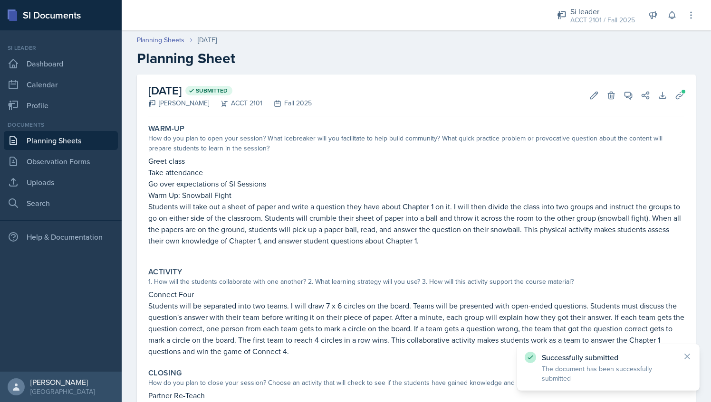
click at [66, 138] on link "Planning Sheets" at bounding box center [61, 140] width 114 height 19
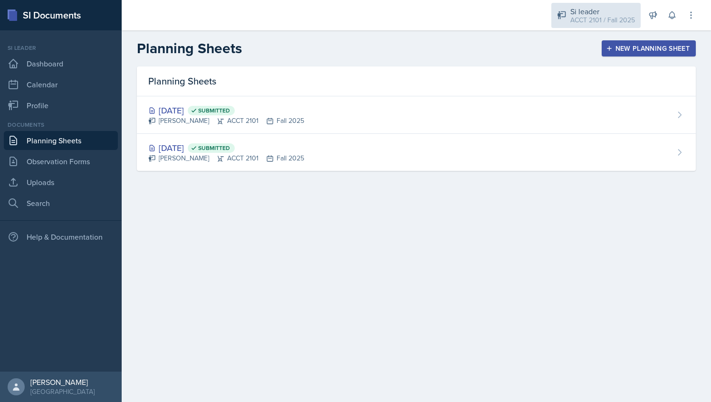
click at [581, 22] on div "ACCT 2101 / Fall 2025" at bounding box center [602, 20] width 65 height 10
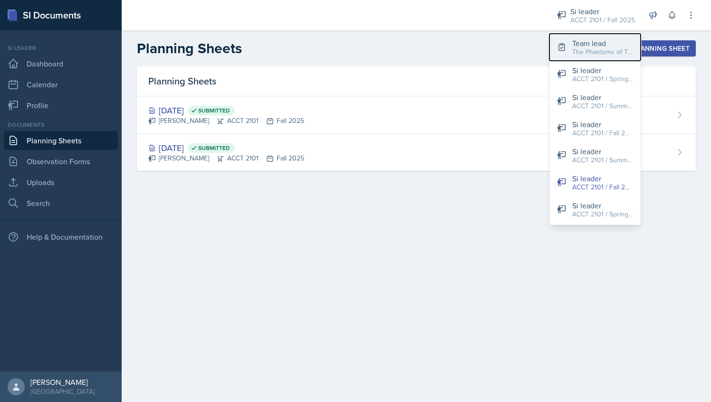
click at [588, 42] on div "Team lead" at bounding box center [602, 43] width 61 height 11
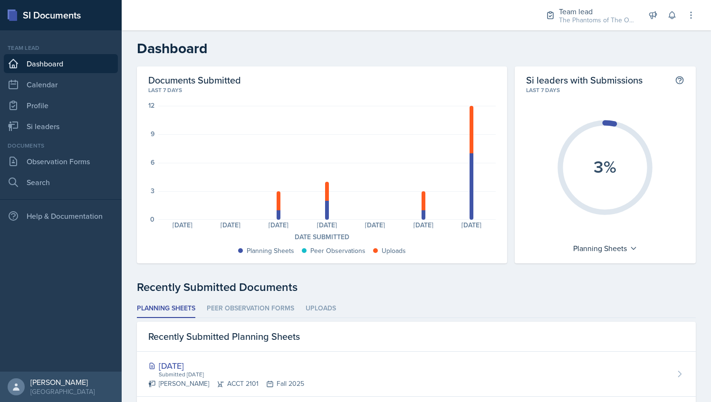
click at [608, 258] on div "Si leaders with Submissions This shows the percentage of si leaders who have su…" at bounding box center [604, 165] width 181 height 197
click at [621, 247] on div "Planning Sheets" at bounding box center [605, 248] width 74 height 15
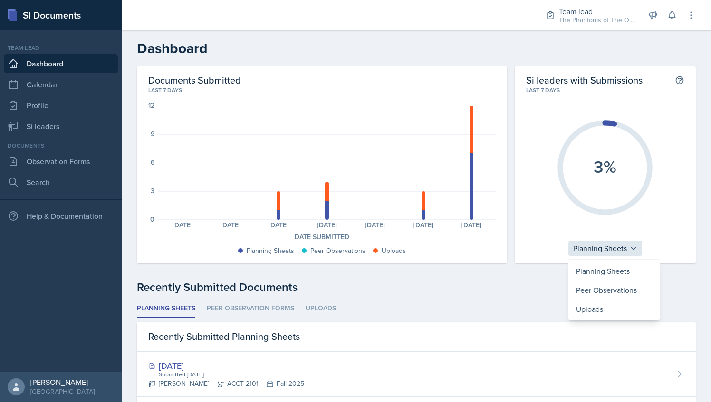
click at [621, 247] on div "Planning Sheets" at bounding box center [605, 248] width 74 height 15
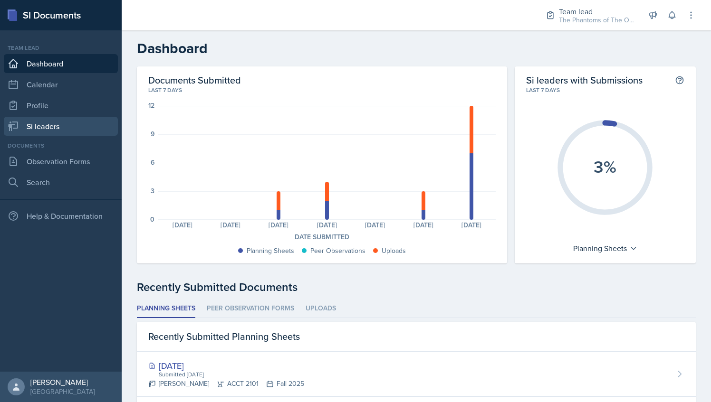
click at [55, 126] on link "Si leaders" at bounding box center [61, 126] width 114 height 19
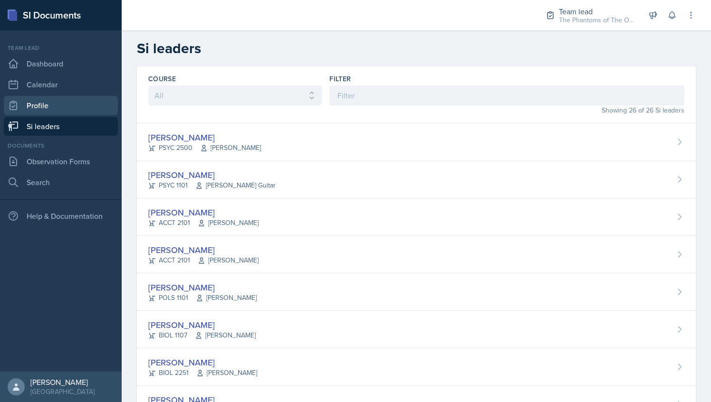
click at [39, 111] on link "Profile" at bounding box center [61, 105] width 114 height 19
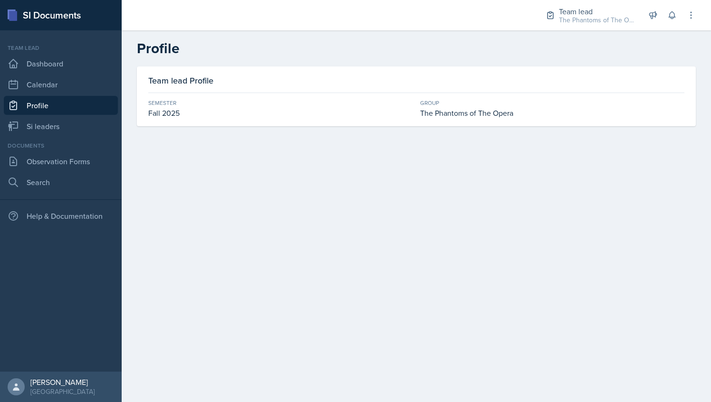
click at [67, 94] on div "Team lead Dashboard Calendar Profile Si leaders" at bounding box center [61, 90] width 114 height 92
click at [78, 66] on link "Dashboard" at bounding box center [61, 63] width 114 height 19
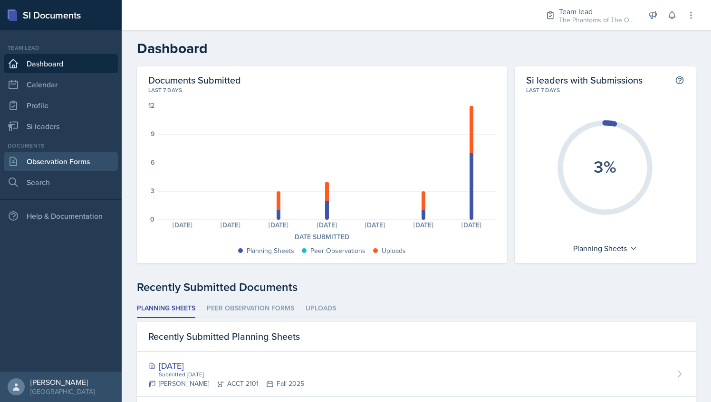
click at [59, 161] on link "Observation Forms" at bounding box center [61, 161] width 114 height 19
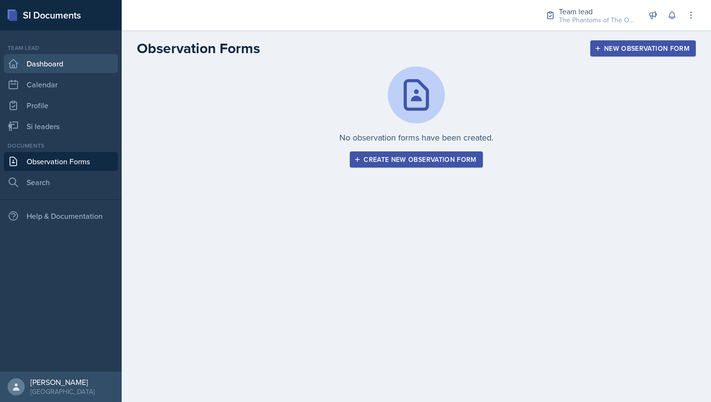
click at [74, 67] on link "Dashboard" at bounding box center [61, 63] width 114 height 19
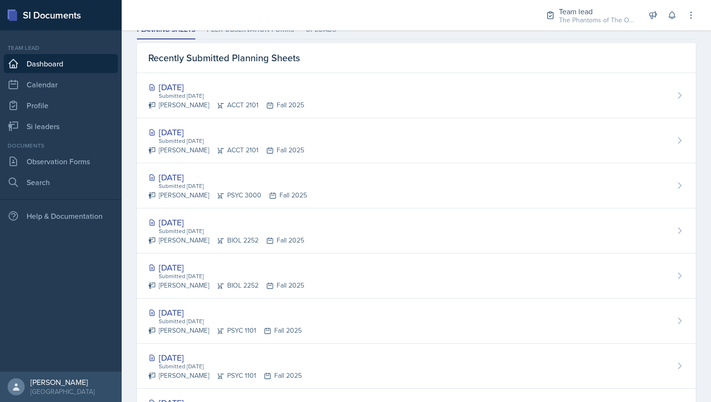
scroll to position [421, 0]
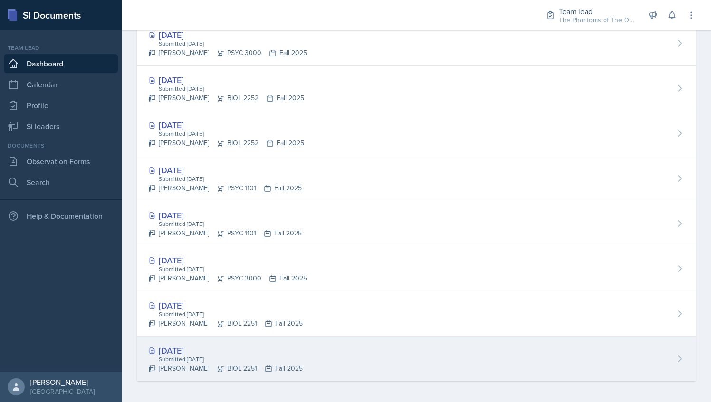
click at [240, 352] on div "[DATE]" at bounding box center [225, 350] width 154 height 13
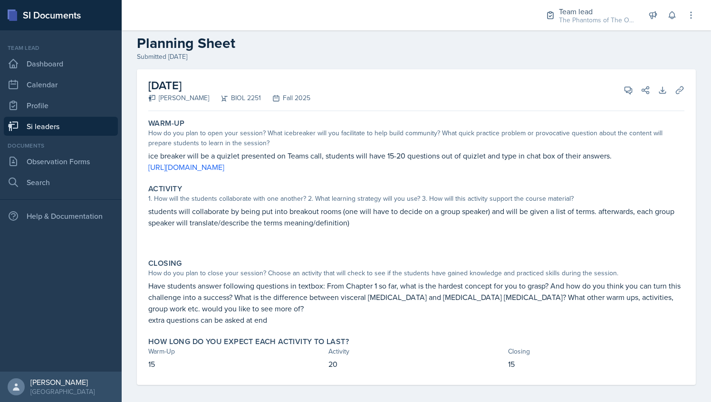
scroll to position [15, 0]
click at [224, 167] on link "[URL][DOMAIN_NAME]" at bounding box center [186, 167] width 76 height 10
drag, startPoint x: 444, startPoint y: 156, endPoint x: 467, endPoint y: 152, distance: 23.6
click at [467, 152] on p "ice breaker will be a quizlet presented on Teams call, students will have 15-20…" at bounding box center [416, 156] width 536 height 11
drag, startPoint x: 467, startPoint y: 152, endPoint x: 395, endPoint y: 135, distance: 74.3
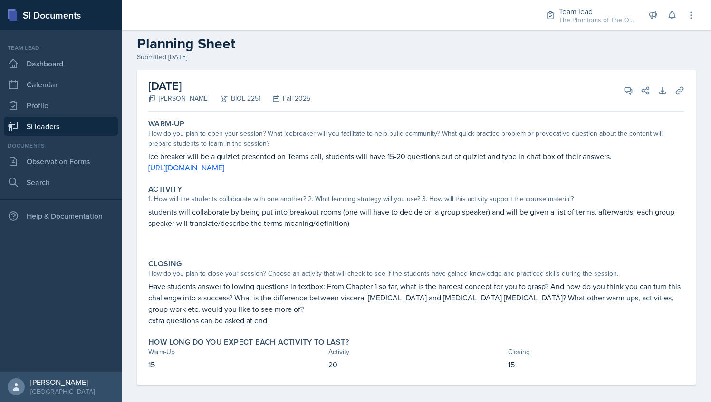
click at [395, 135] on div "How do you plan to open your session? What icebreaker will you facilitate to he…" at bounding box center [416, 139] width 536 height 20
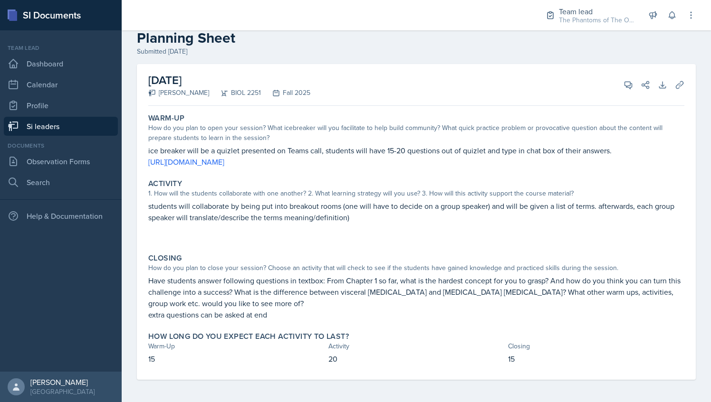
scroll to position [0, 0]
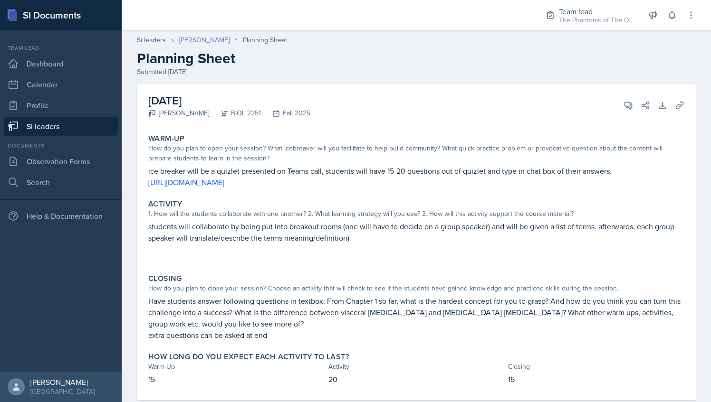
click at [206, 36] on link "[PERSON_NAME]" at bounding box center [204, 40] width 50 height 10
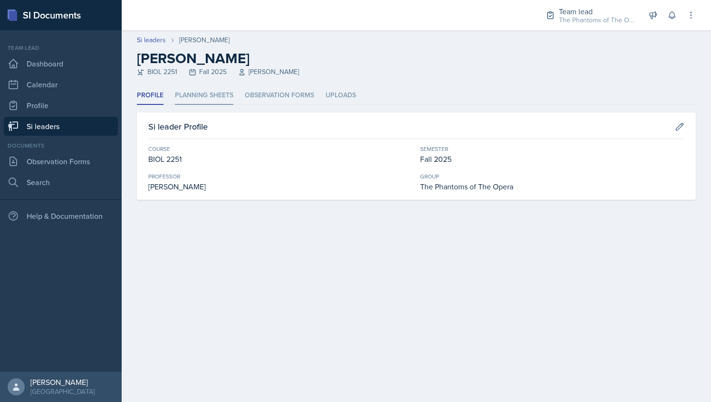
click at [197, 100] on li "Planning Sheets" at bounding box center [204, 95] width 58 height 19
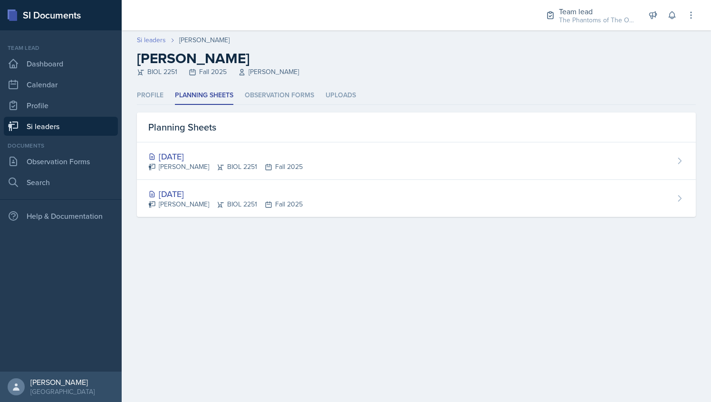
click at [156, 42] on link "Si leaders" at bounding box center [151, 40] width 29 height 10
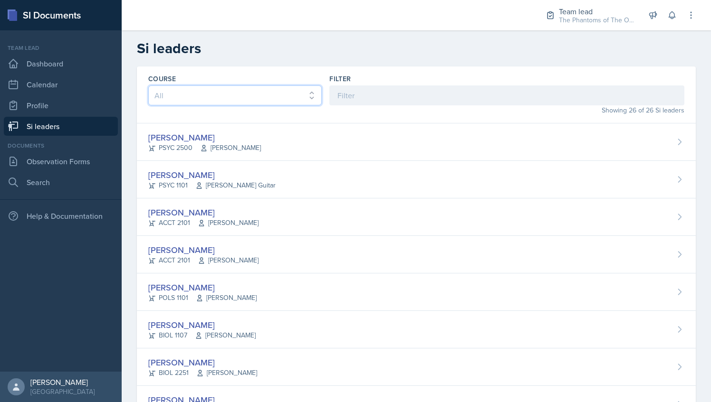
click at [296, 87] on select "All ACCT 2101 ACCT 2102 ACCT 4050 ANTH 1102 ANTH 3301 ARCH 1000 ARCH 1000 ARCH …" at bounding box center [234, 96] width 173 height 20
click at [296, 91] on select "All ACCT 2101 ACCT 2102 ACCT 4050 ANTH 1102 ANTH 3301 ARCH 1000 ARCH 1000 ARCH …" at bounding box center [234, 96] width 173 height 20
click at [393, 106] on div "Showing 26 of 26 Si leaders" at bounding box center [506, 110] width 355 height 10
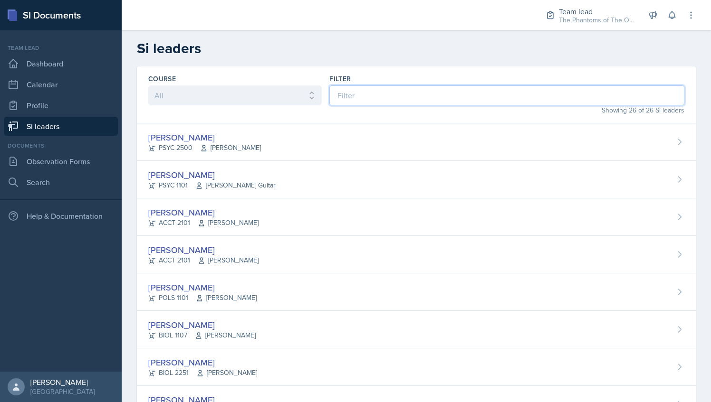
click at [393, 93] on input at bounding box center [506, 96] width 355 height 20
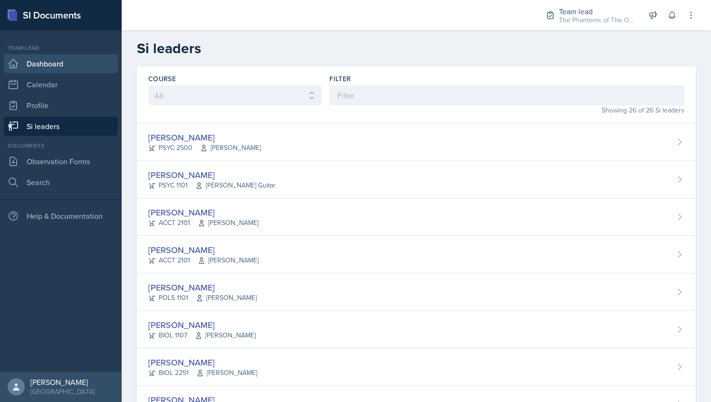
click at [55, 65] on link "Dashboard" at bounding box center [61, 63] width 114 height 19
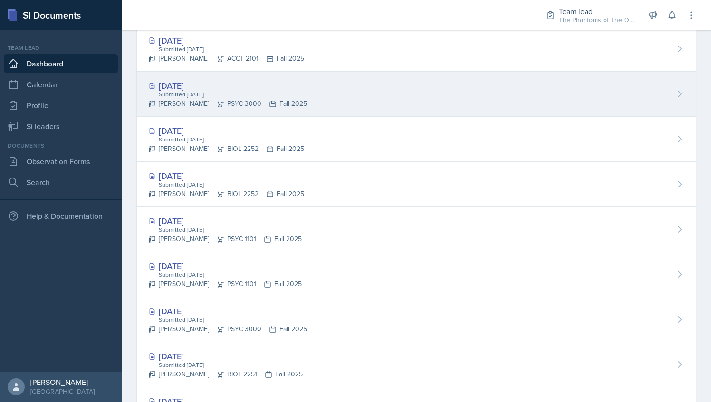
scroll to position [421, 0]
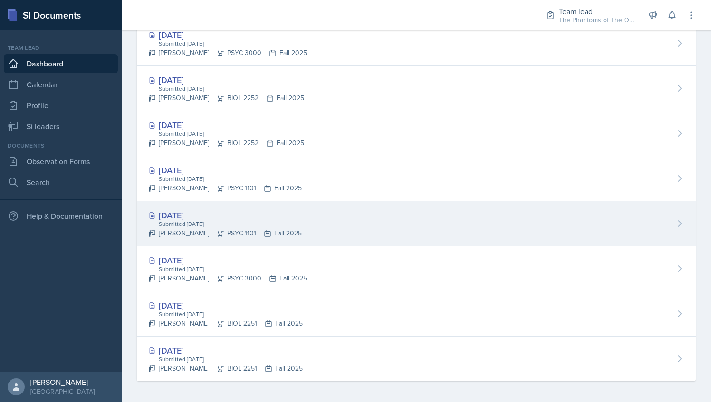
click at [215, 218] on div "[DATE]" at bounding box center [224, 215] width 153 height 13
